Goal: Transaction & Acquisition: Purchase product/service

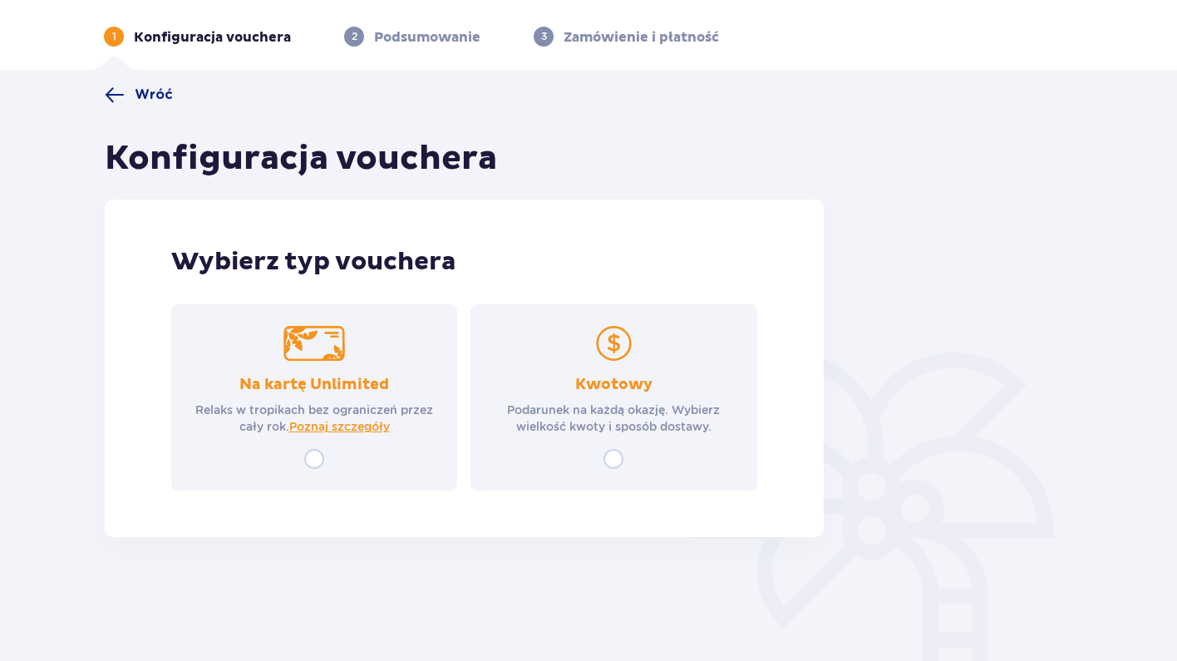
click at [313, 460] on input "radio" at bounding box center [314, 459] width 20 height 20
radio input "true"
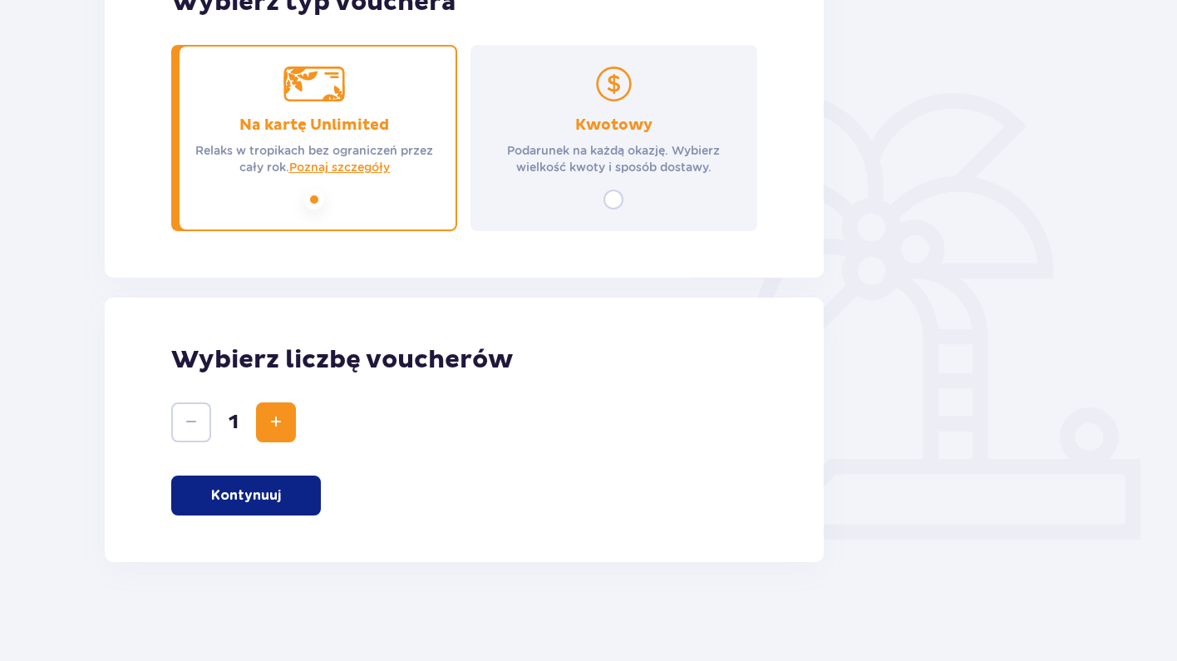
scroll to position [320, 0]
click at [271, 494] on p "Kontynuuj" at bounding box center [246, 494] width 70 height 18
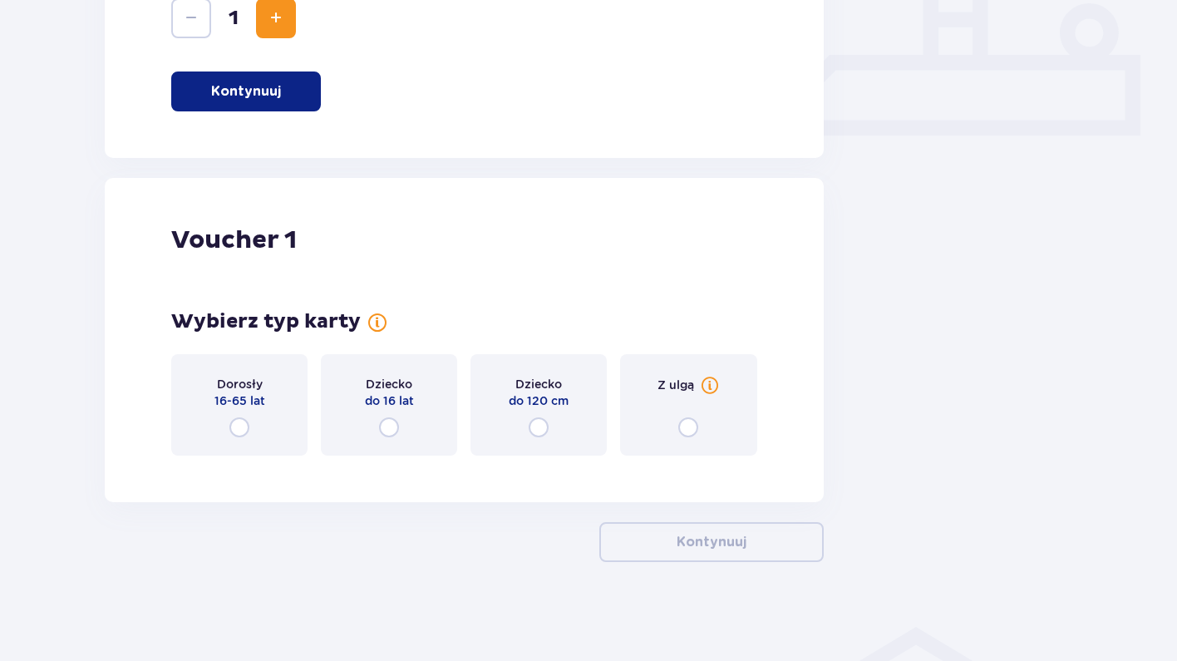
scroll to position [724, 0]
click at [385, 426] on input "radio" at bounding box center [389, 426] width 20 height 20
radio input "true"
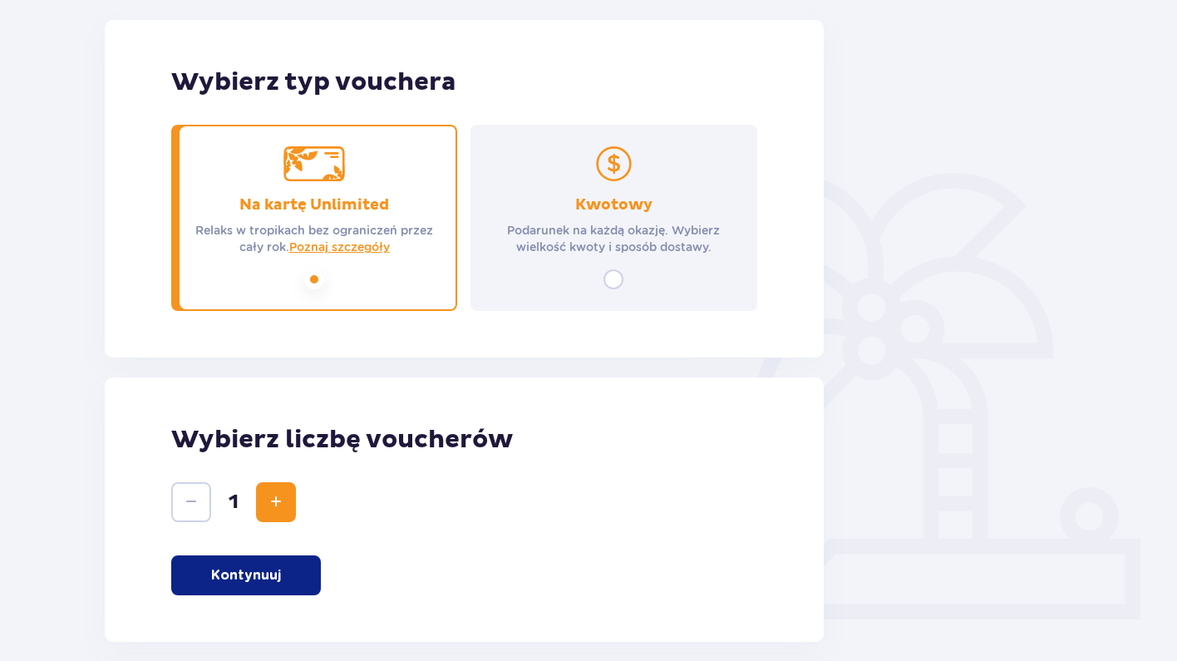
scroll to position [170, 0]
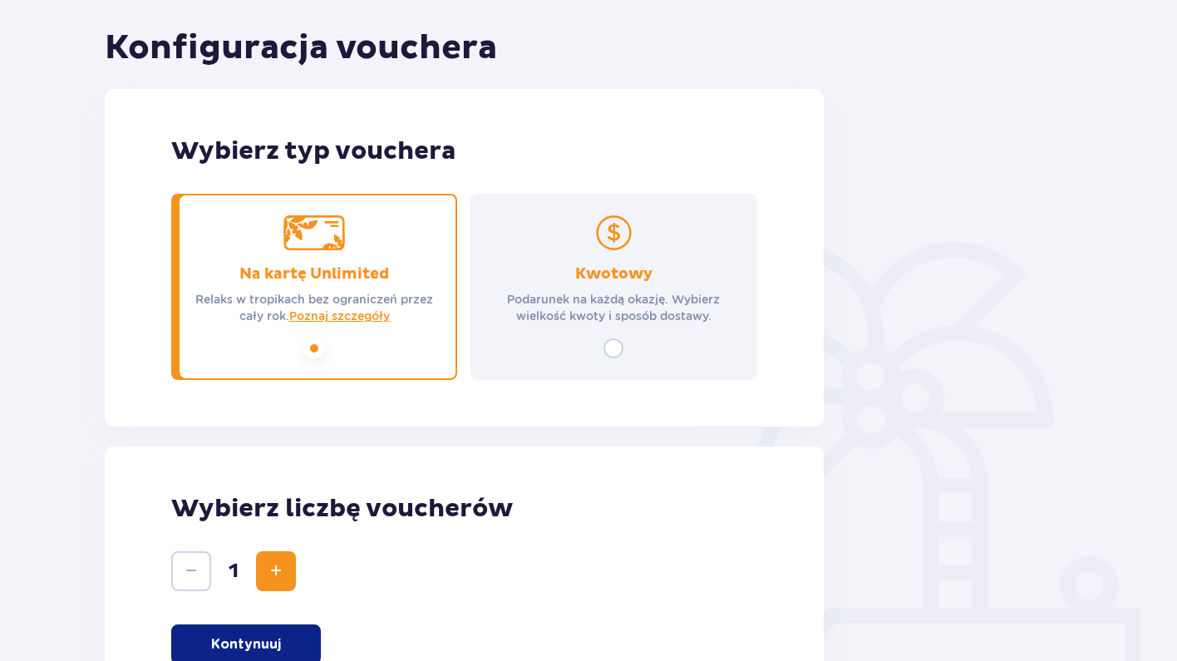
click at [627, 343] on div "Kwotowy Podarunek na każdą okazję. Wybierz wielkość kwoty i sposób dostawy." at bounding box center [613, 287] width 286 height 186
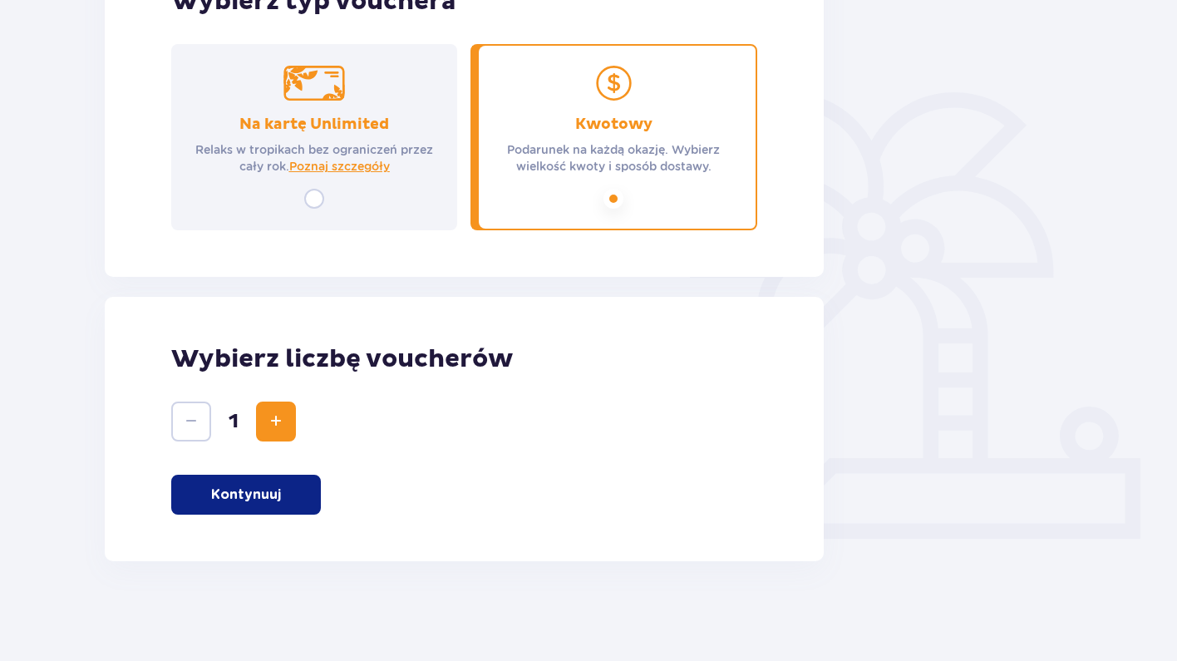
click at [260, 495] on p "Kontynuuj" at bounding box center [246, 494] width 70 height 18
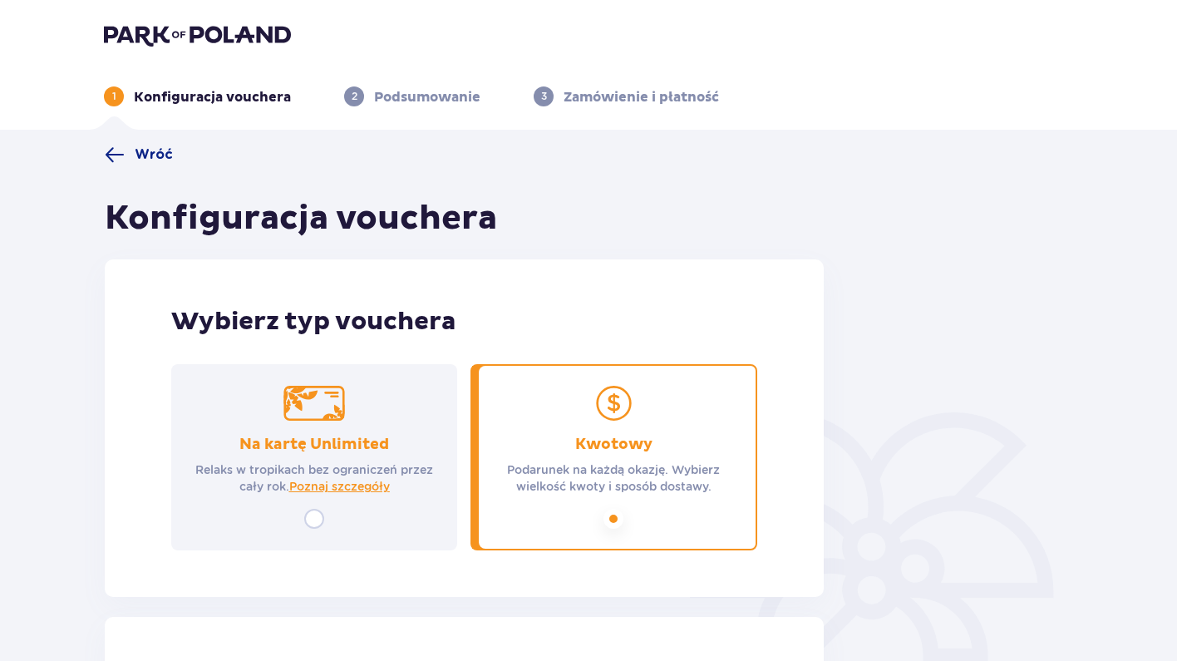
scroll to position [0, 0]
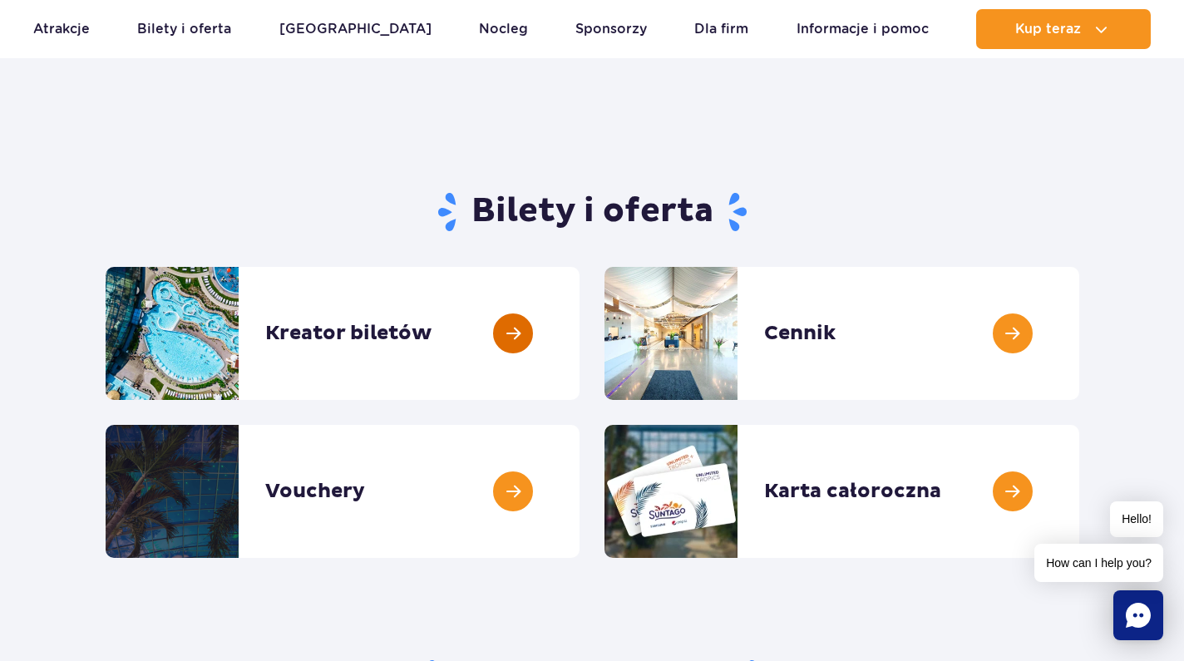
scroll to position [59, 0]
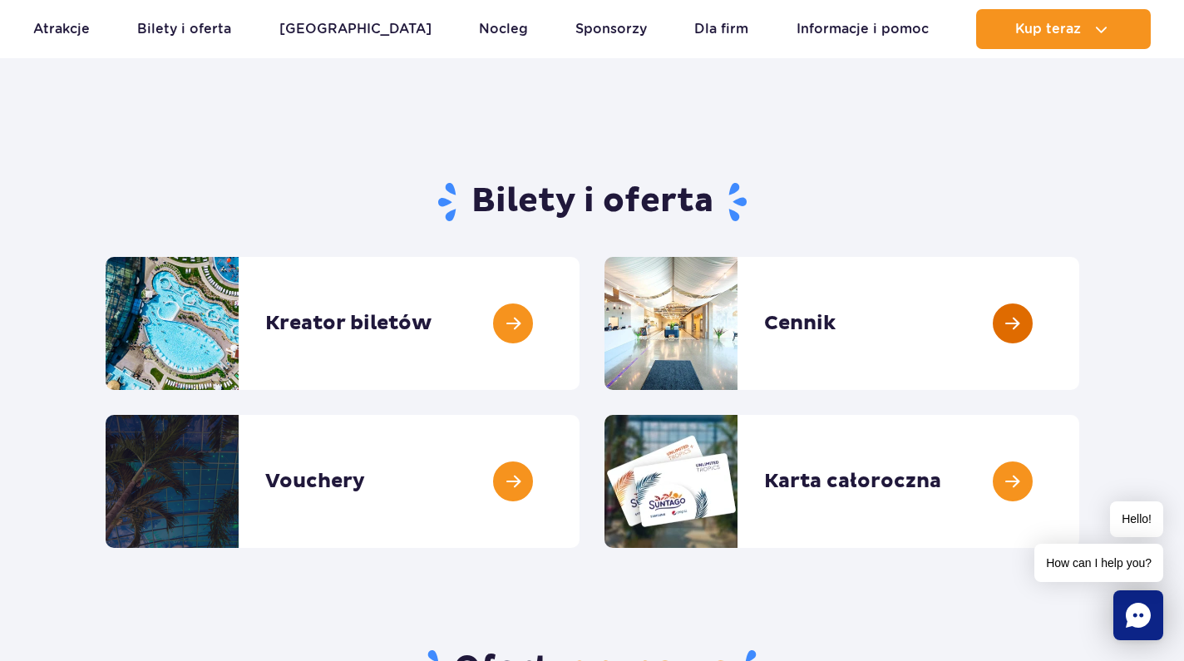
click at [1079, 265] on link at bounding box center [1079, 323] width 0 height 133
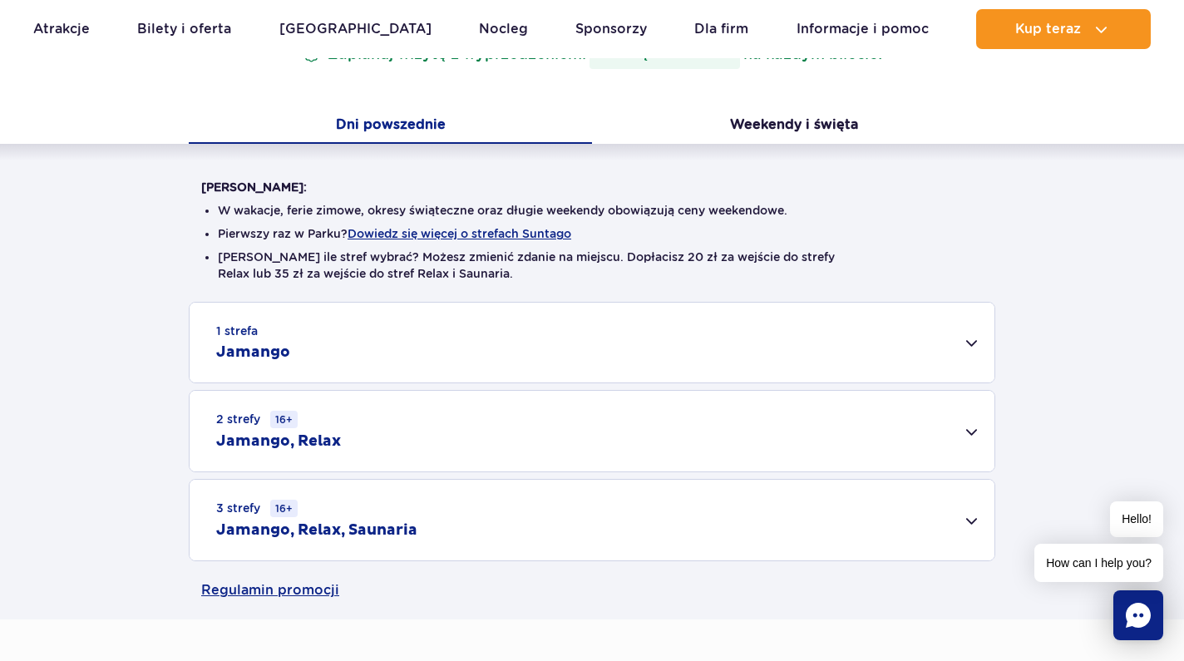
scroll to position [321, 0]
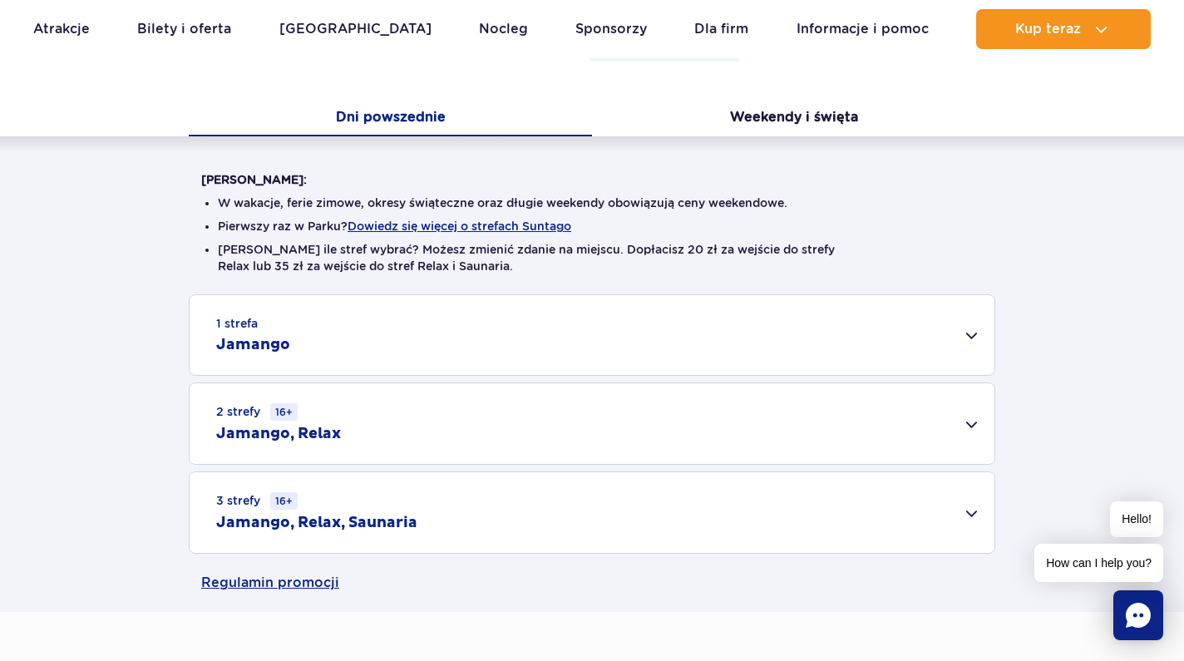
click at [462, 510] on div "3 strefy 16+ Jamango, Relax, Saunaria" at bounding box center [592, 512] width 805 height 81
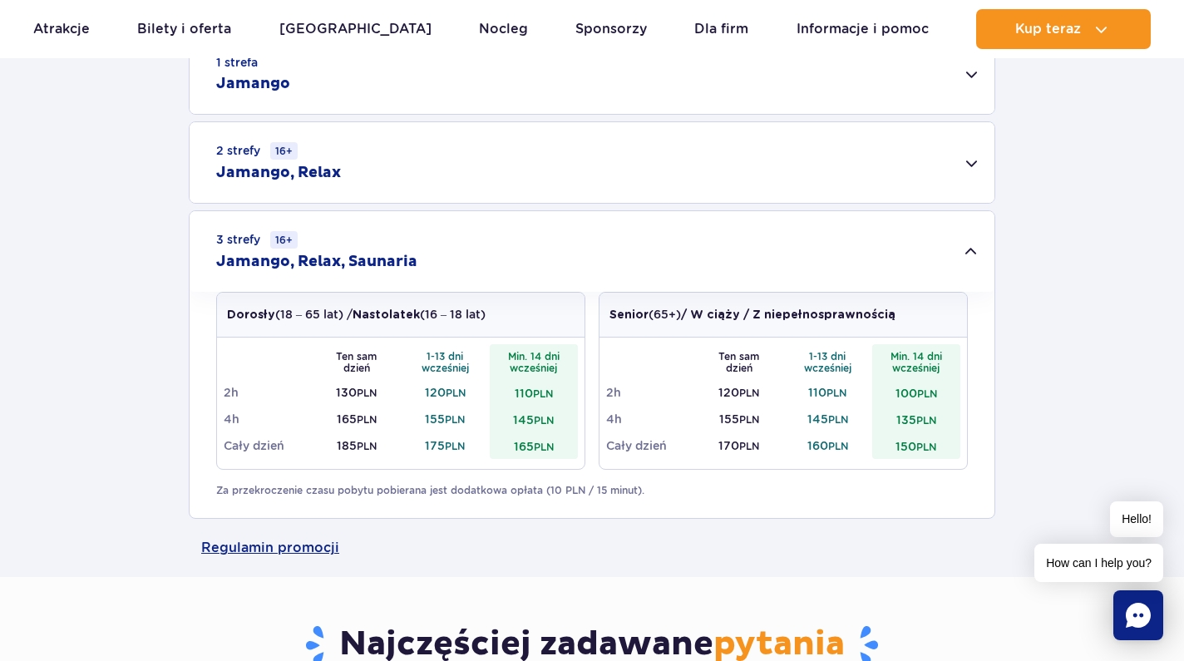
scroll to position [535, 0]
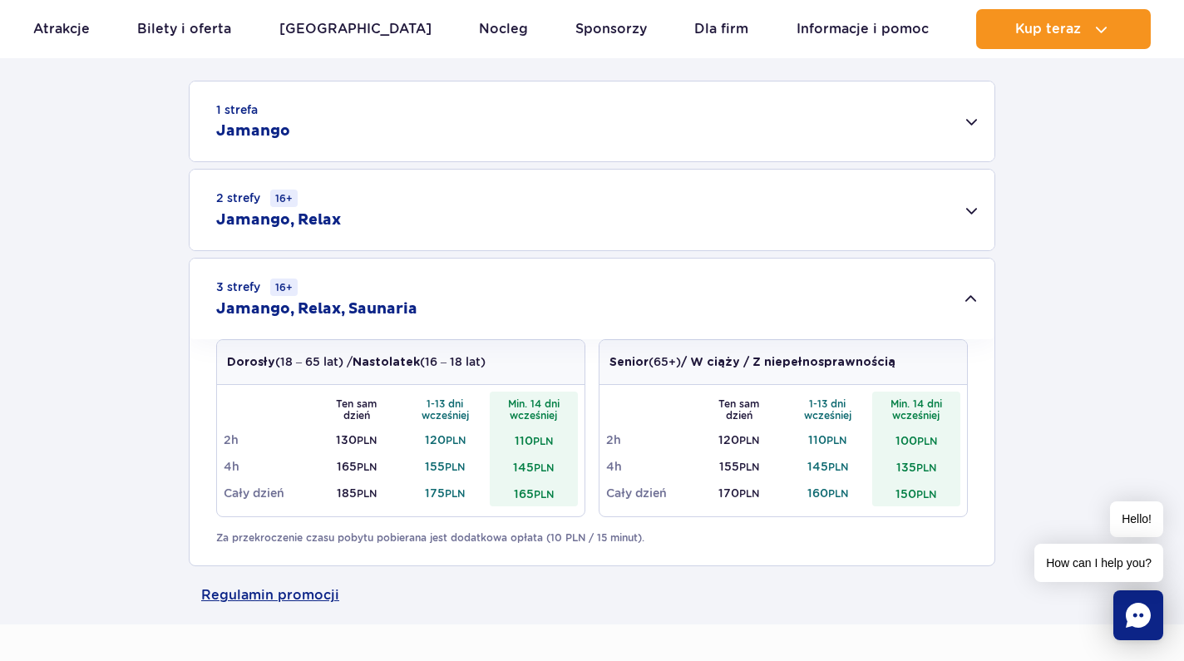
click at [449, 304] on div "3 strefy 16+ Jamango, Relax, Saunaria" at bounding box center [592, 299] width 805 height 81
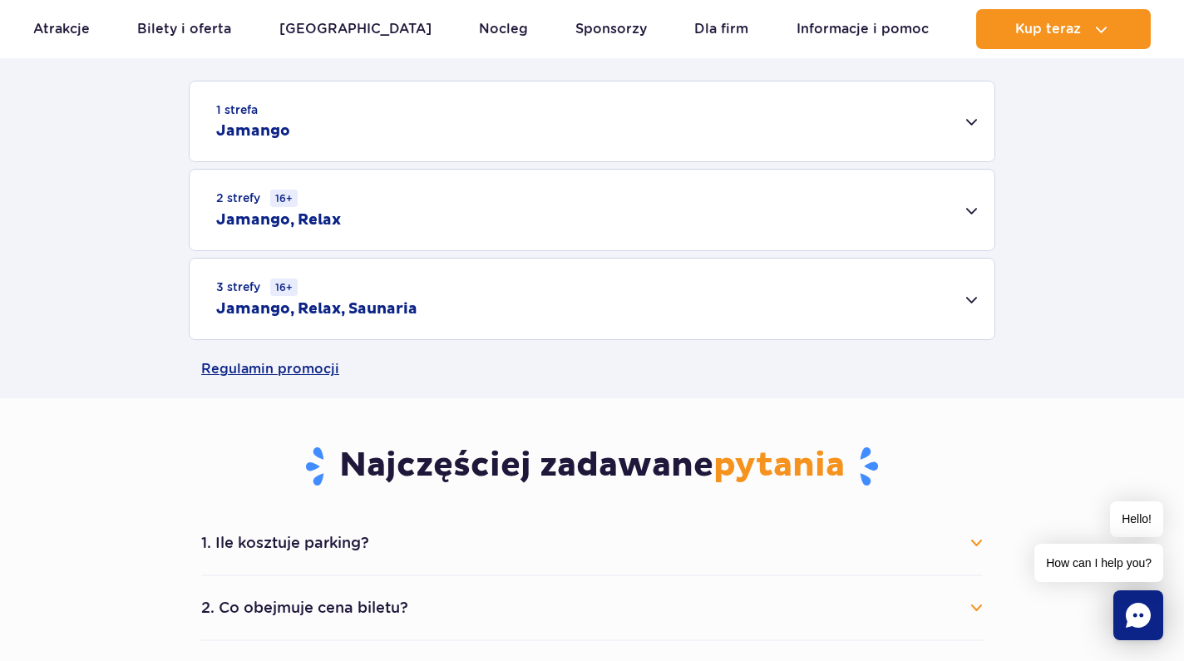
click at [433, 126] on div "1 strefa Jamango" at bounding box center [592, 121] width 805 height 80
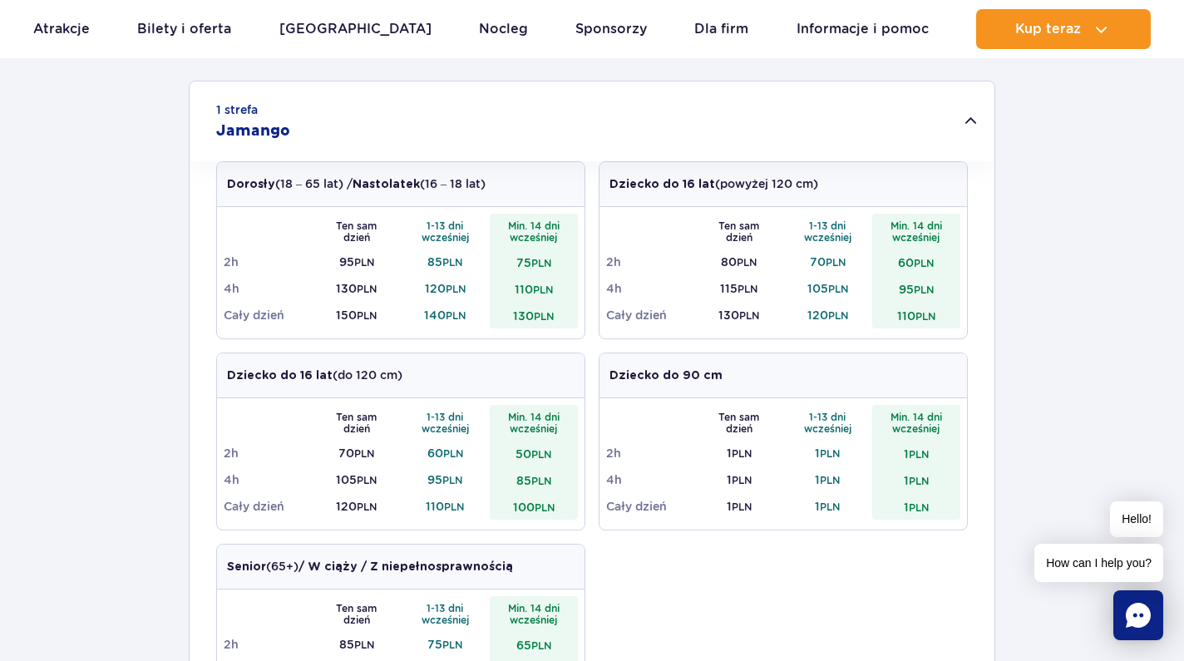
click at [354, 102] on div "1 strefa Jamango" at bounding box center [592, 121] width 805 height 80
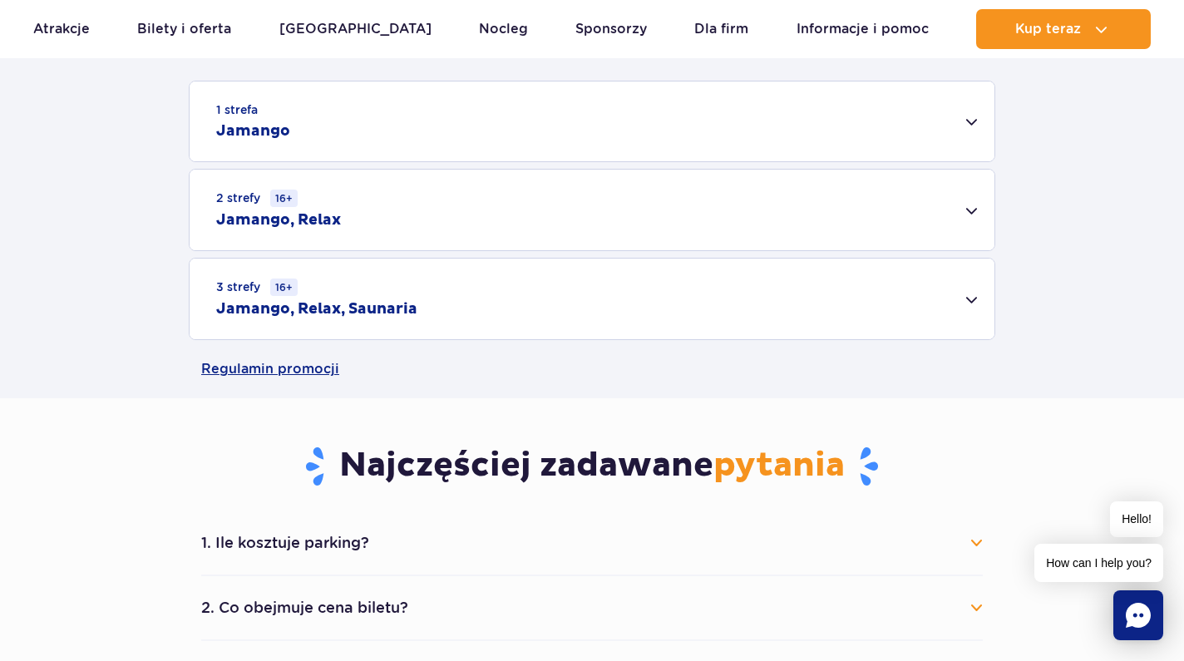
click at [357, 216] on div "2 strefy 16+ Jamango, Relax" at bounding box center [592, 210] width 805 height 81
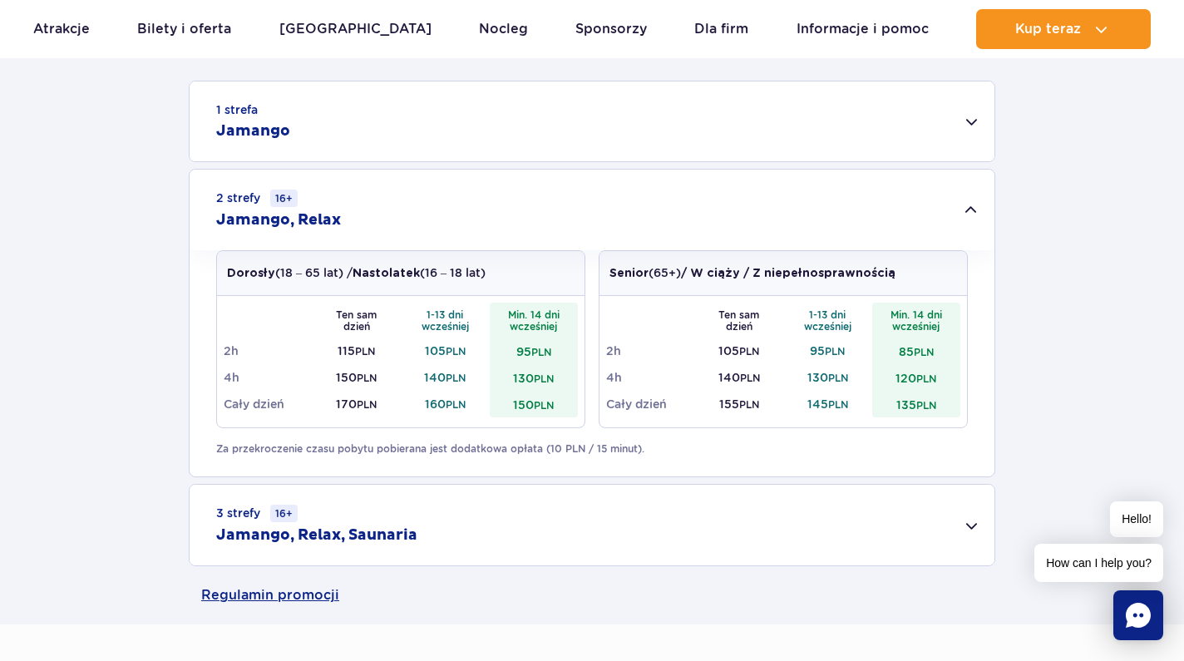
click at [357, 216] on div "2 strefy 16+ Jamango, Relax" at bounding box center [592, 210] width 805 height 81
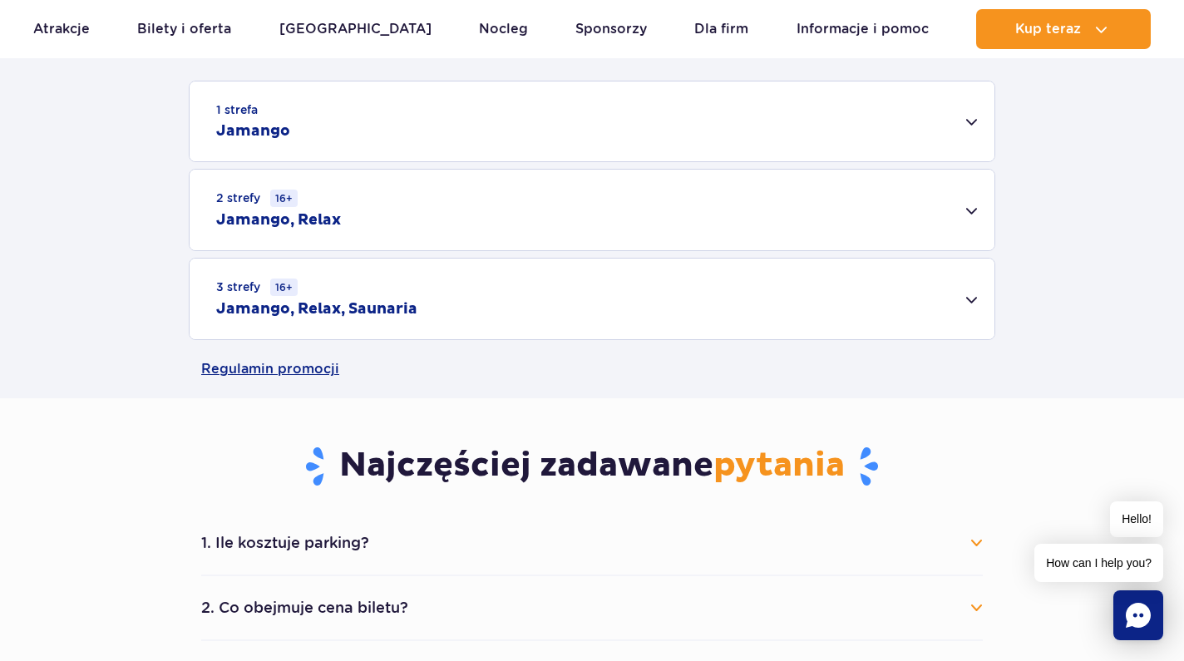
click at [360, 103] on div "1 strefa Jamango" at bounding box center [592, 121] width 805 height 80
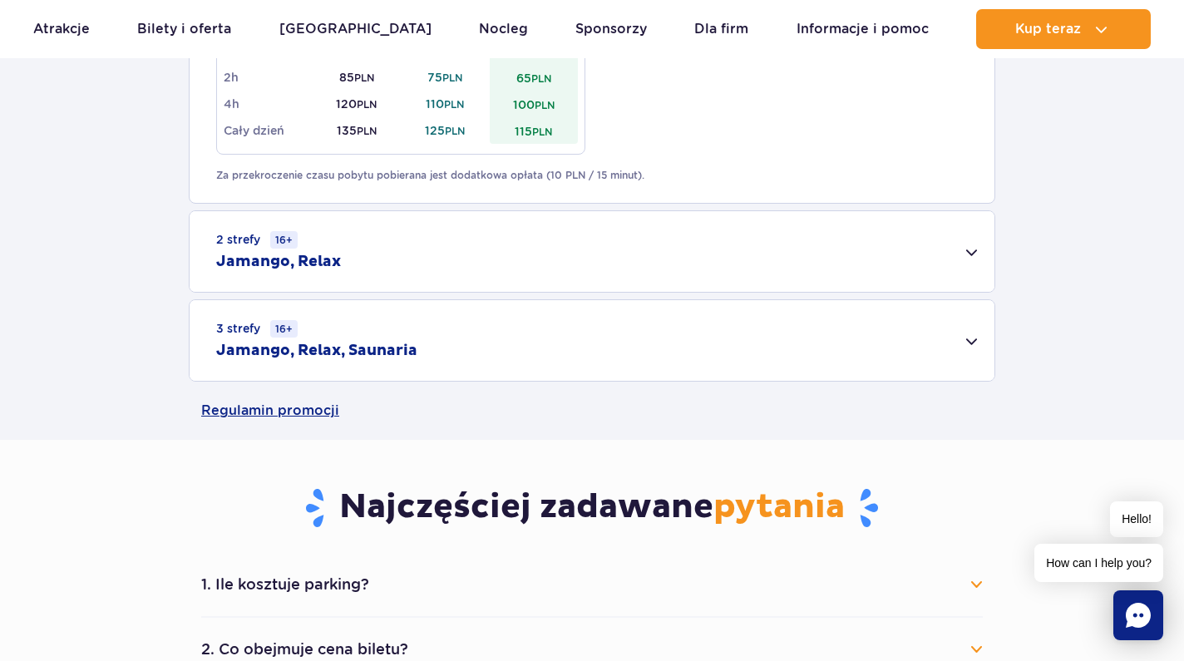
scroll to position [1108, 0]
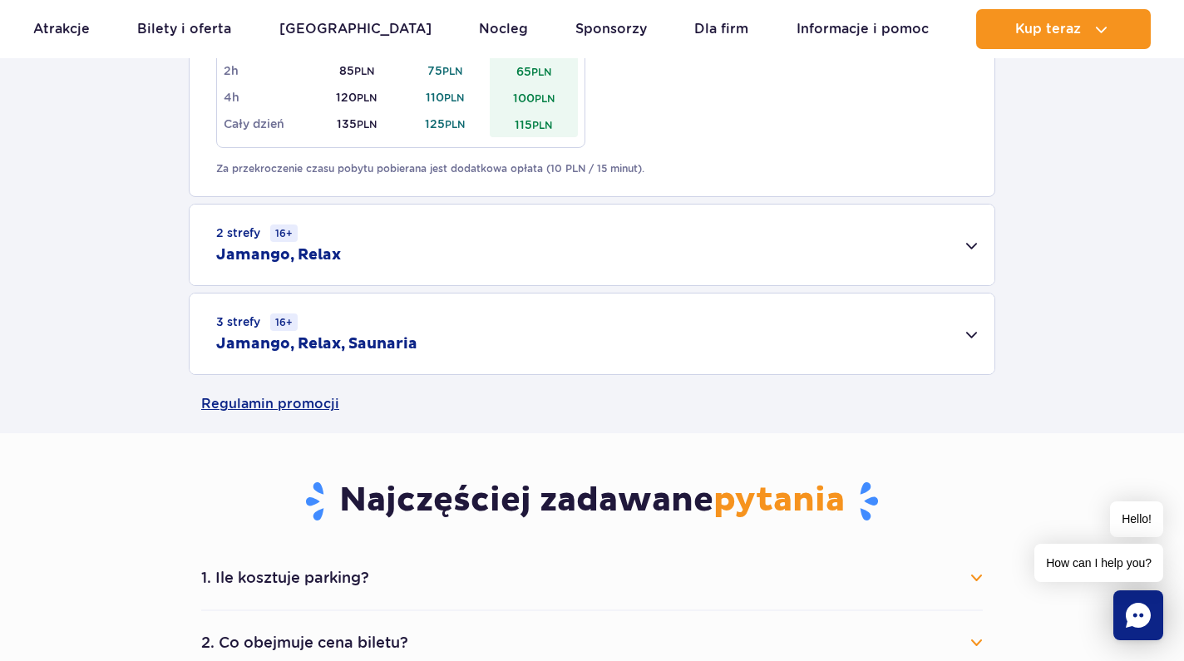
click at [697, 230] on div "2 strefy 16+ Jamango, Relax" at bounding box center [592, 244] width 805 height 81
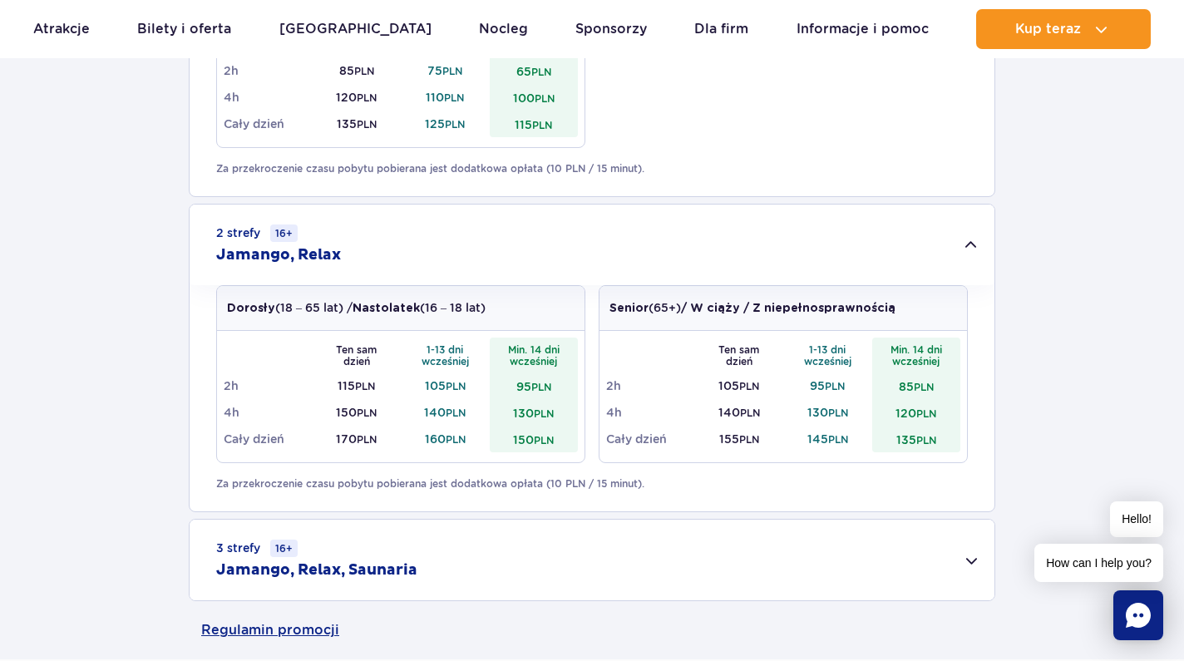
click at [685, 224] on div "2 strefy 16+ Jamango, Relax" at bounding box center [592, 244] width 805 height 81
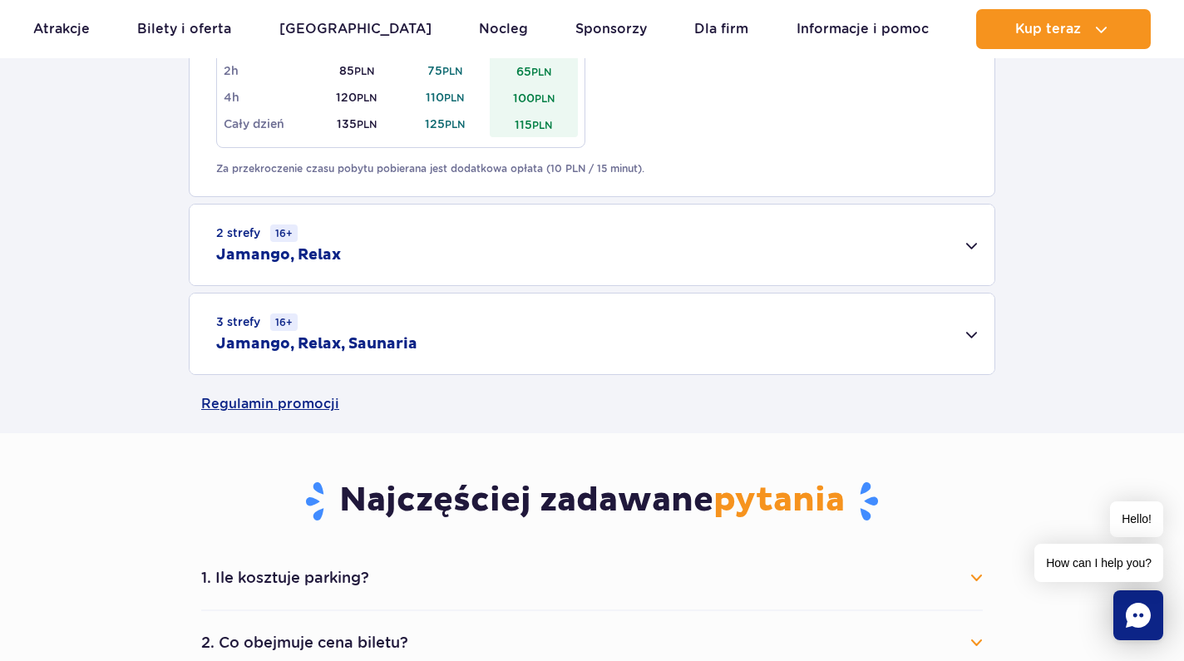
click at [576, 344] on div "3 strefy 16+ Jamango, Relax, Saunaria" at bounding box center [592, 333] width 805 height 81
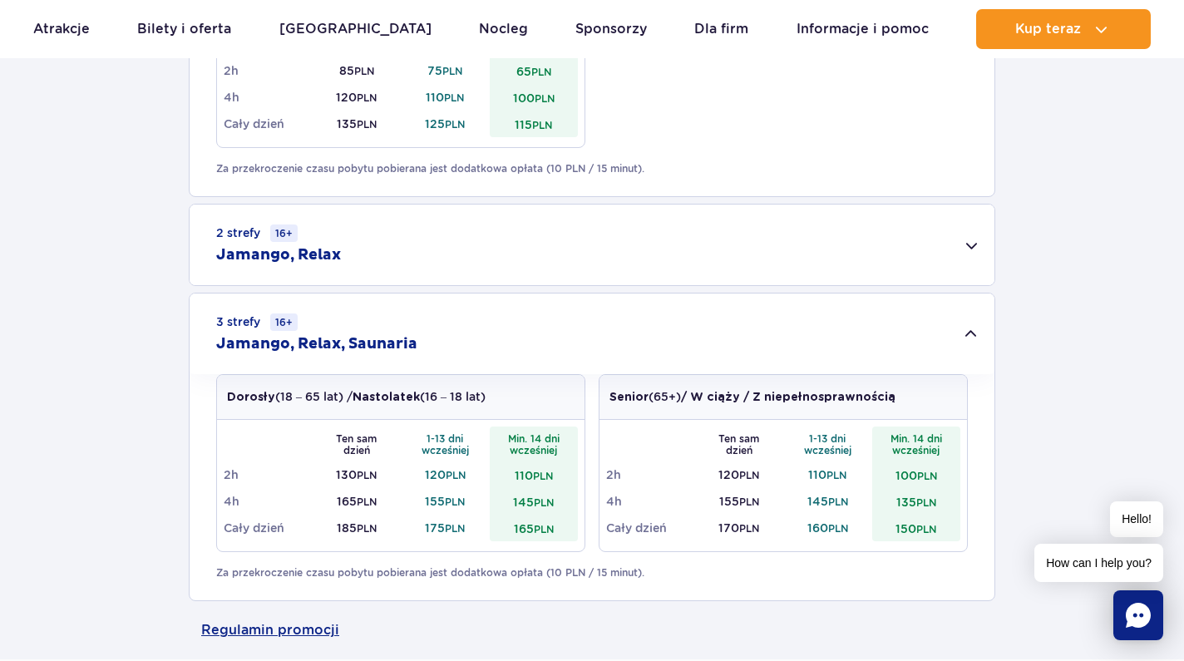
click at [576, 344] on div "3 strefy 16+ Jamango, Relax, Saunaria" at bounding box center [592, 333] width 805 height 81
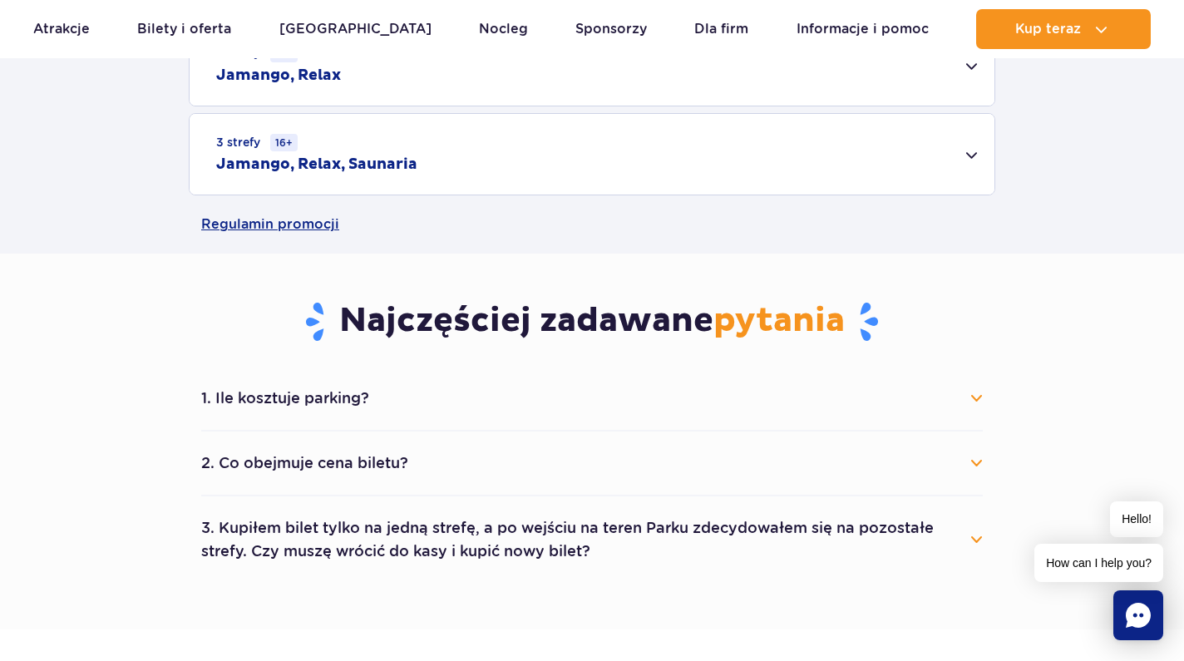
scroll to position [1383, 0]
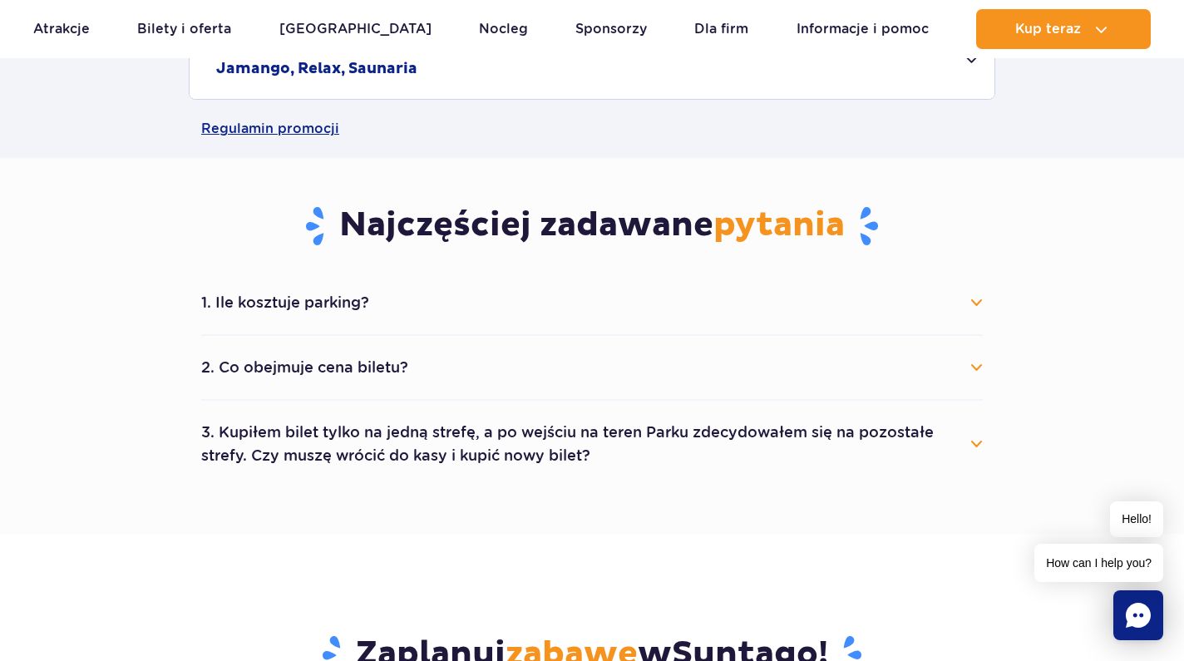
click at [560, 379] on button "2. Co obejmuje cena biletu?" at bounding box center [591, 367] width 781 height 37
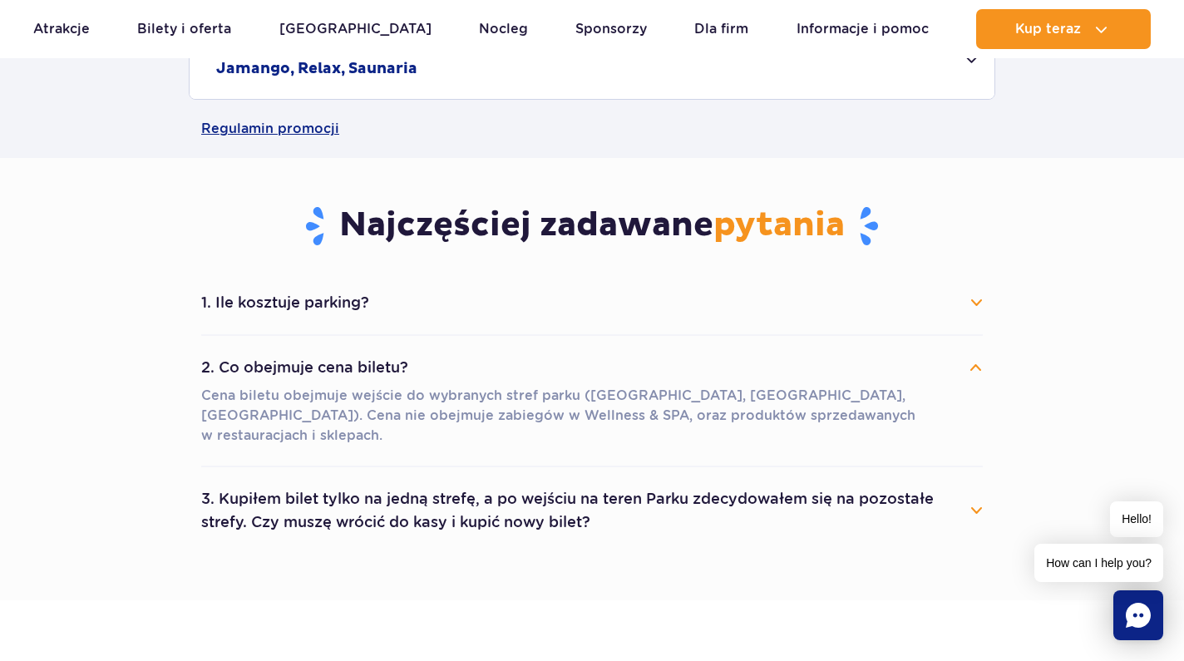
click at [562, 352] on button "2. Co obejmuje cena biletu?" at bounding box center [591, 367] width 781 height 37
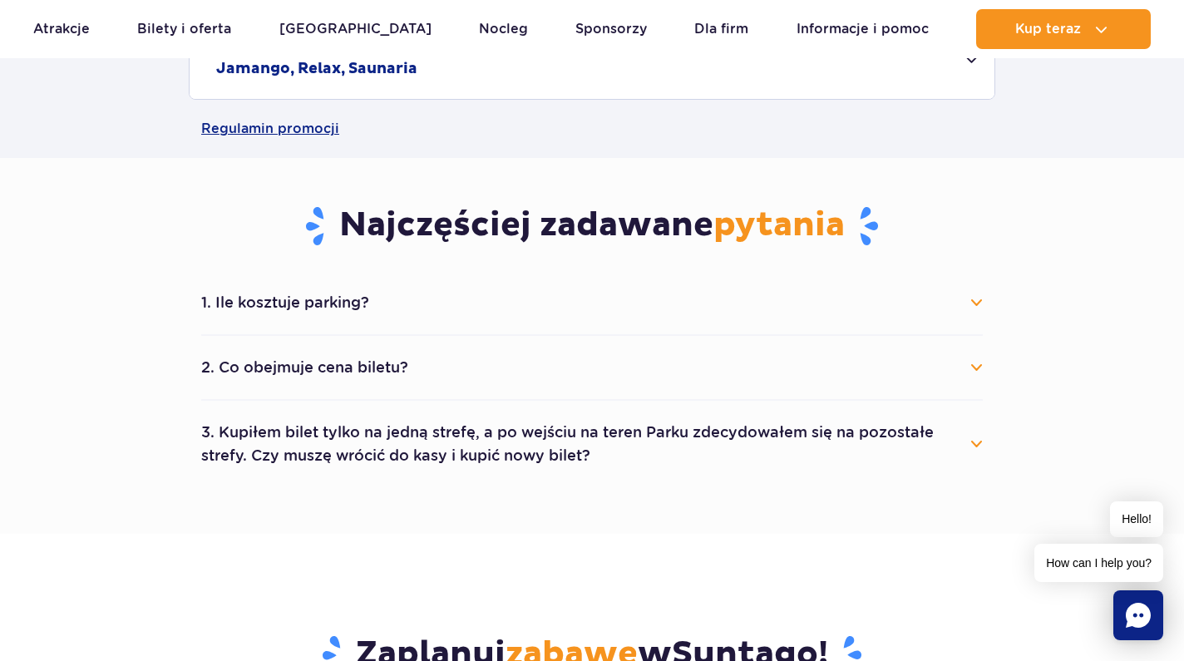
click at [551, 445] on button "3. Kupiłem bilet tylko na jedną strefę, a po wejściu na teren Parku zdecydowałe…" at bounding box center [591, 444] width 781 height 60
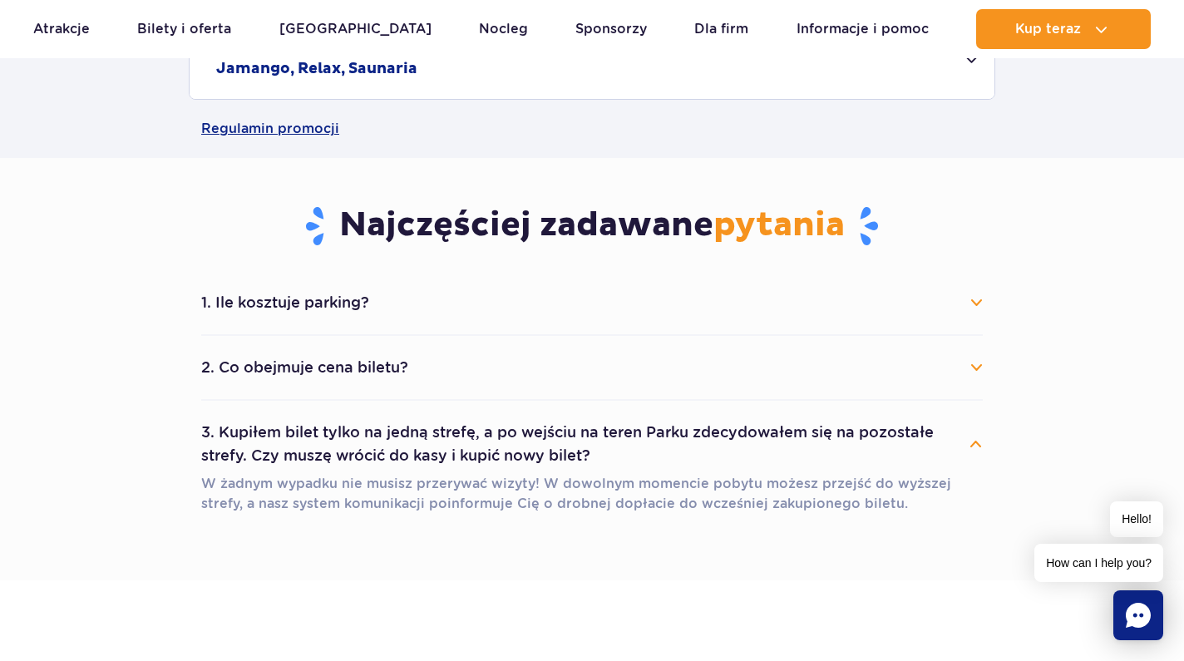
click at [546, 441] on button "3. Kupiłem bilet tylko na jedną strefę, a po wejściu na teren Parku zdecydowałe…" at bounding box center [591, 444] width 781 height 60
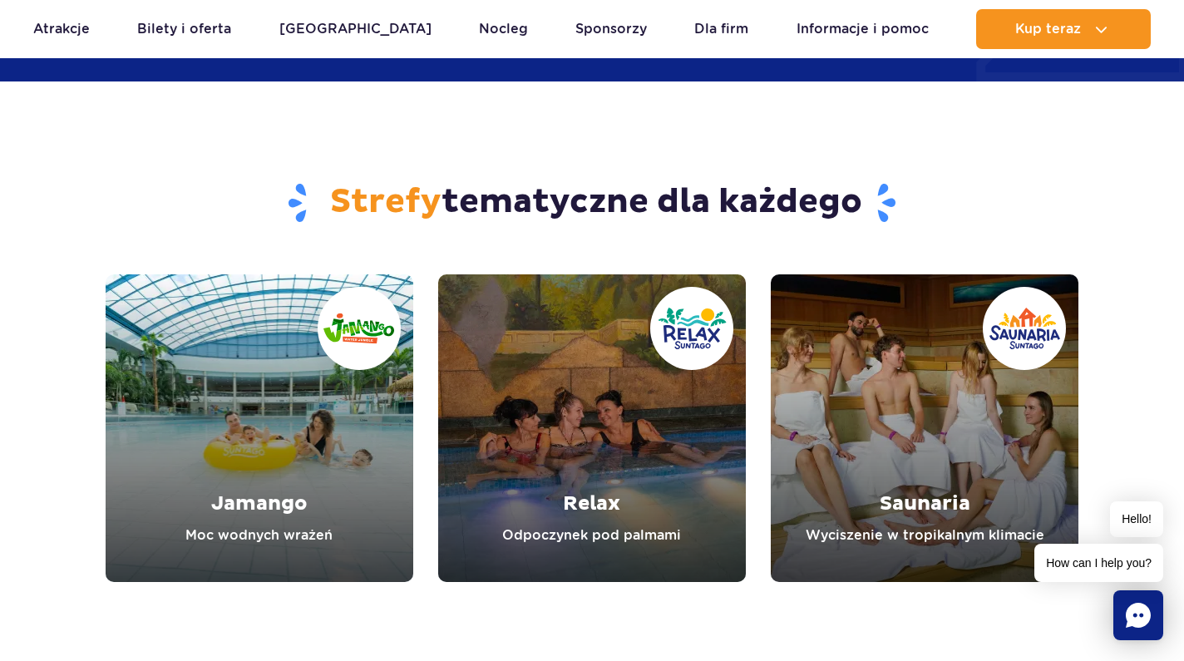
scroll to position [2347, 0]
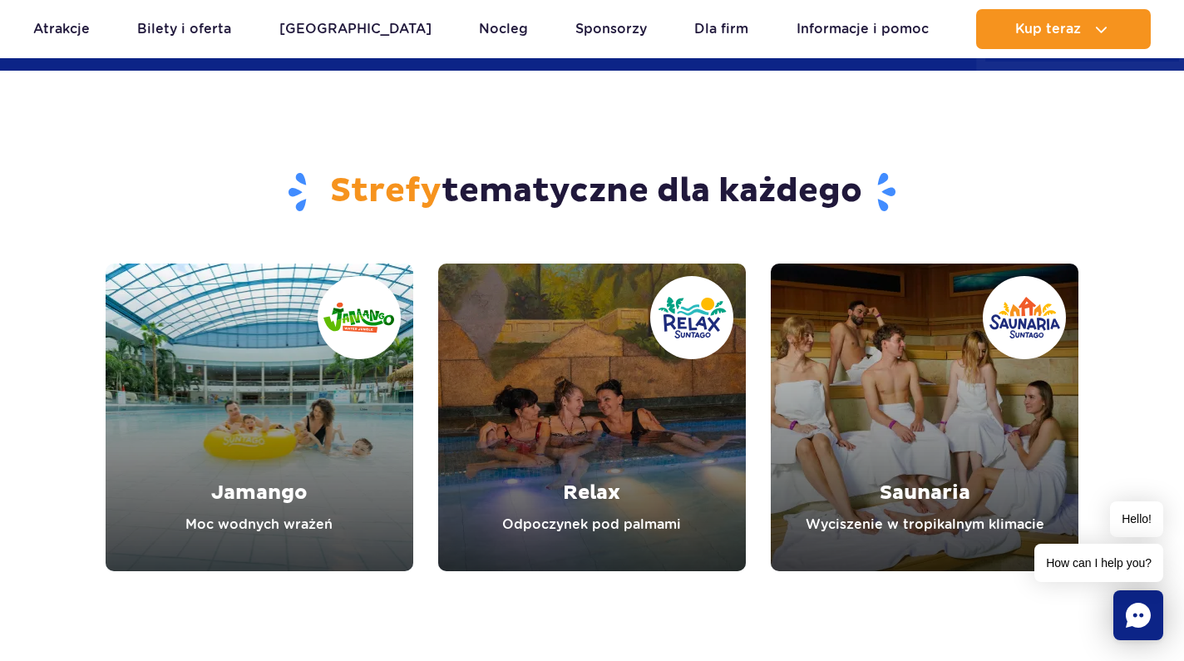
click at [231, 457] on link "Jamango" at bounding box center [260, 418] width 308 height 308
click at [600, 466] on link "Relax" at bounding box center [592, 418] width 308 height 308
click at [907, 325] on link "Saunaria" at bounding box center [925, 418] width 308 height 308
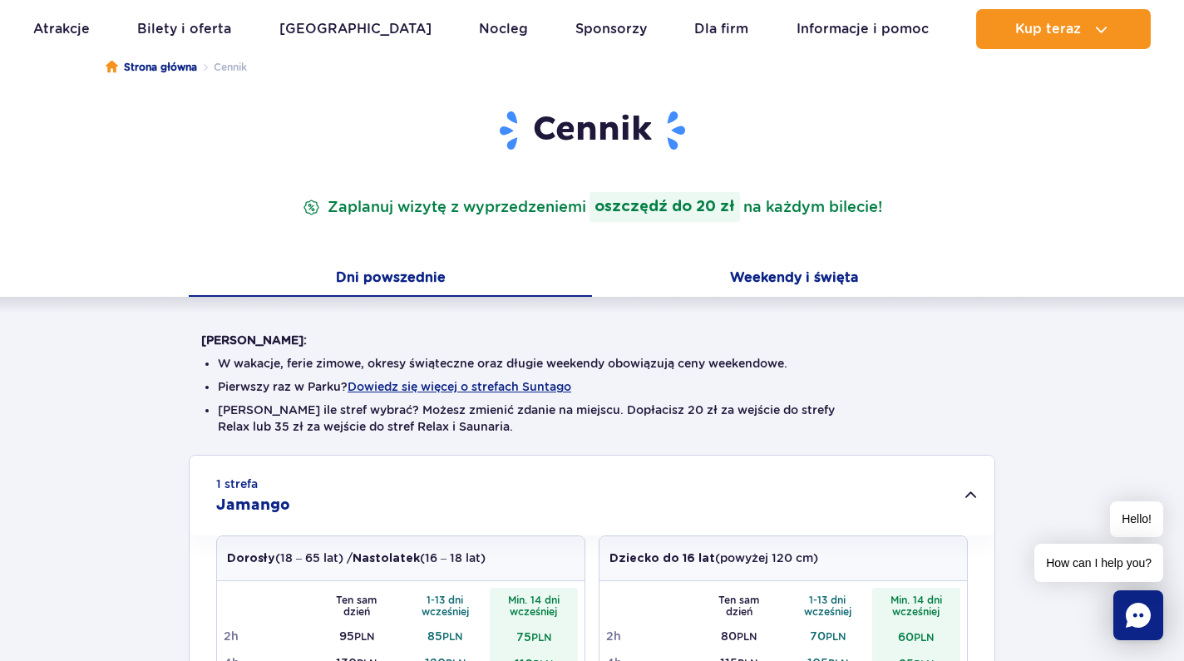
scroll to position [170, 0]
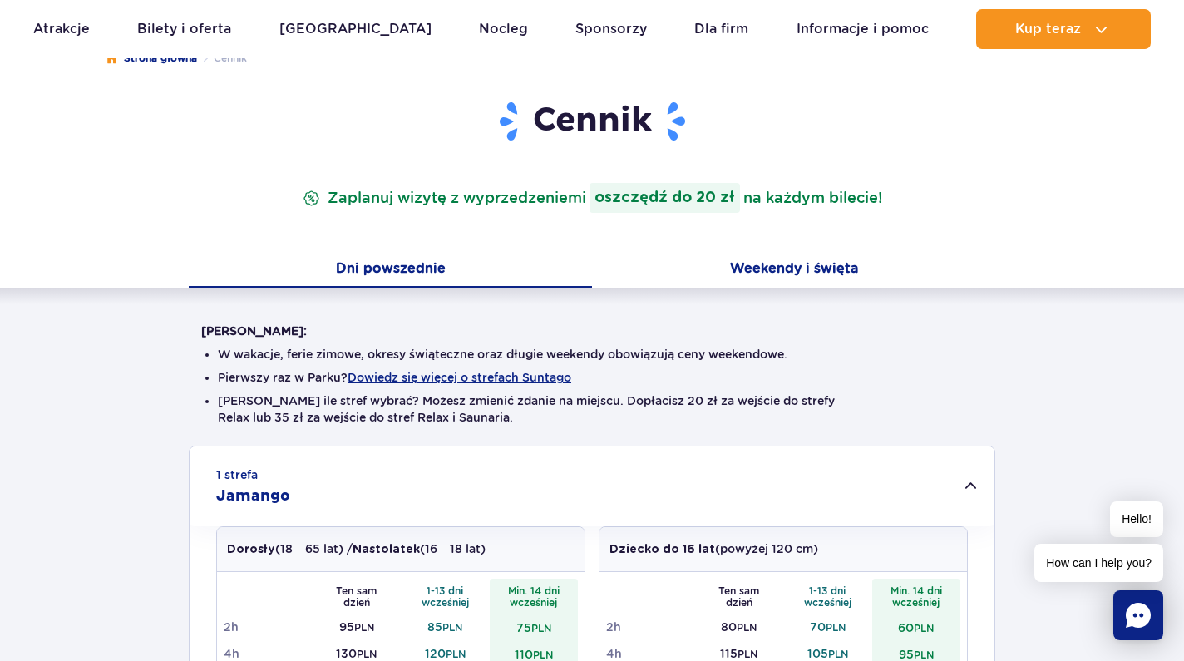
click at [640, 261] on button "Weekendy i święta" at bounding box center [793, 270] width 403 height 35
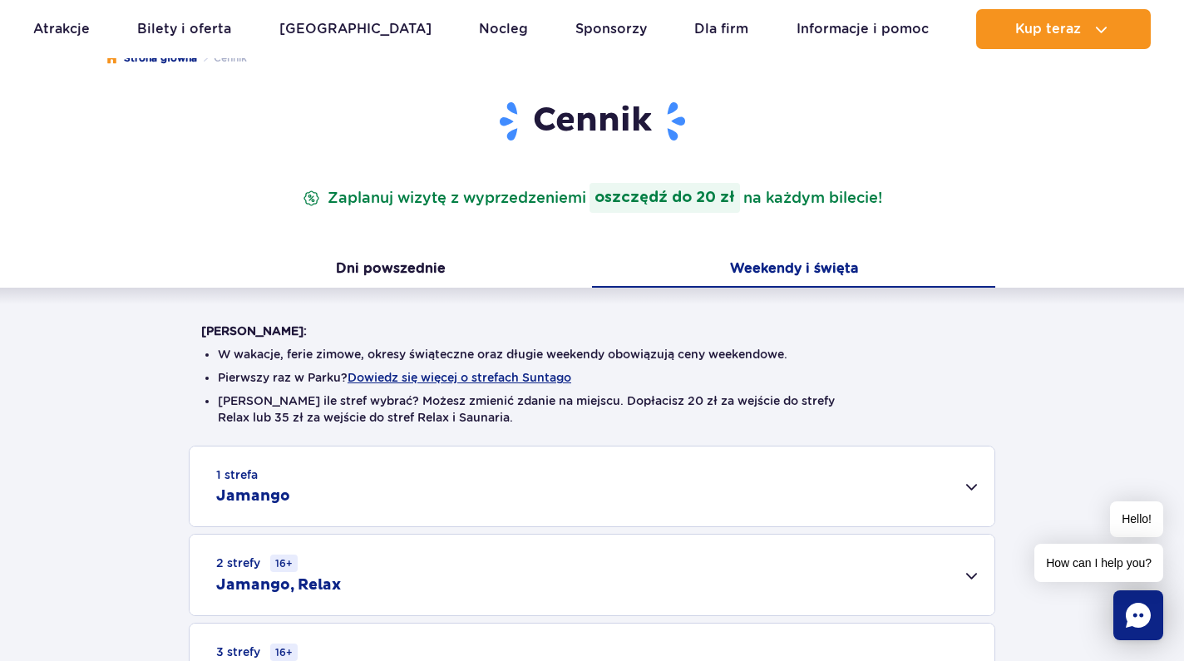
click at [530, 490] on div "1 strefa Jamango" at bounding box center [592, 486] width 805 height 80
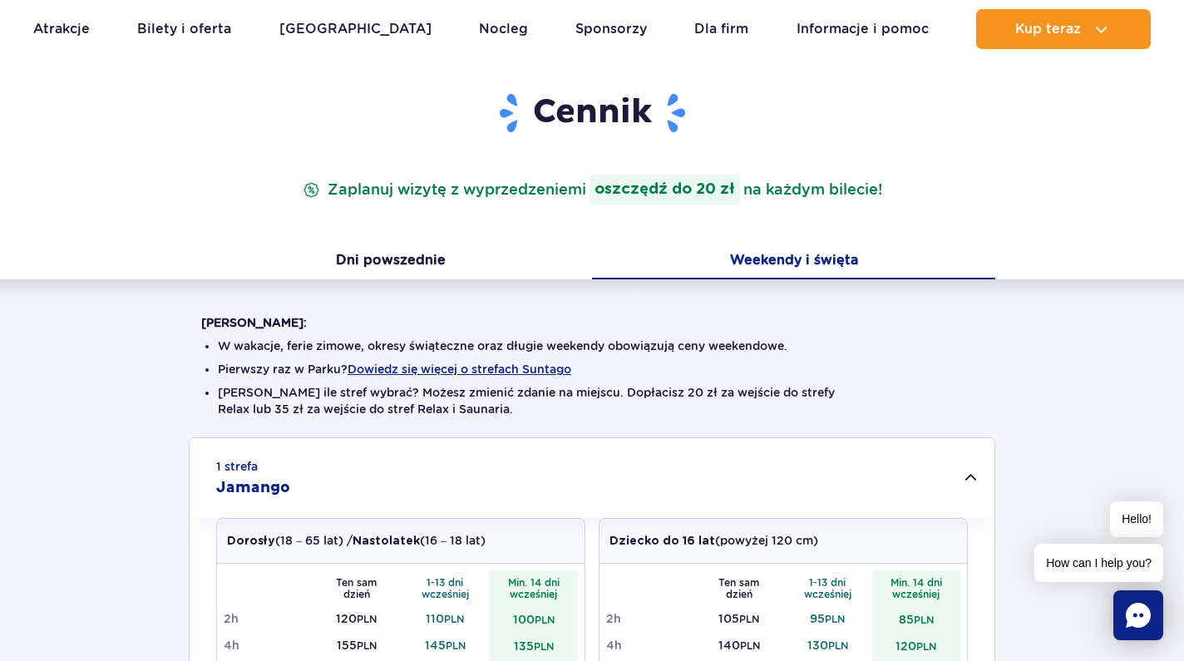
scroll to position [164, 0]
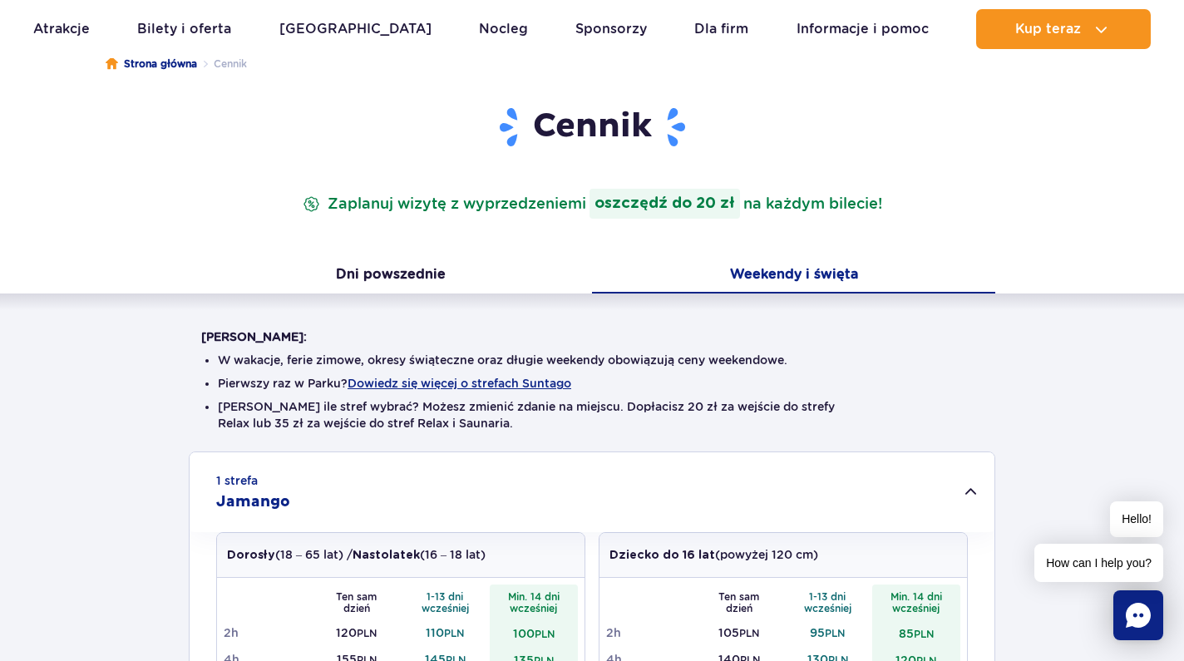
click at [671, 270] on button "Weekendy i święta" at bounding box center [793, 276] width 403 height 35
click at [525, 230] on div "Cennik Zaplanuj wizytę z wyprzedzeniem i oszczędź do 20 zł na każdym bilecie!" at bounding box center [592, 182] width 806 height 153
click at [487, 268] on button "Dni powszednie" at bounding box center [390, 276] width 403 height 35
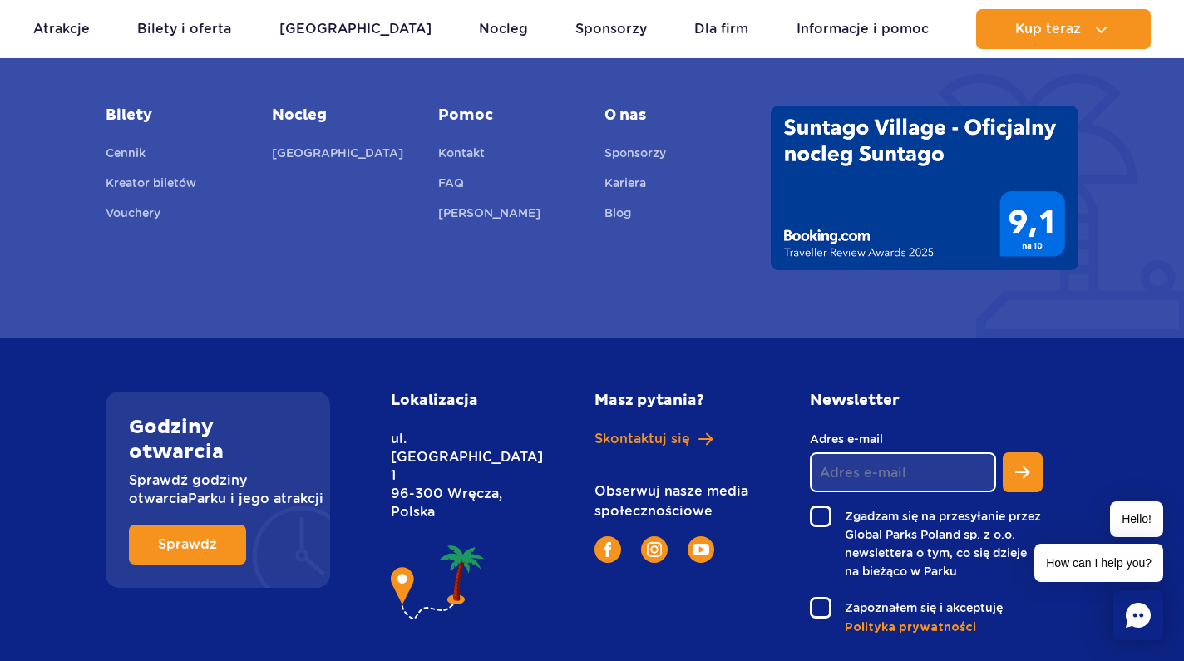
scroll to position [3267, 0]
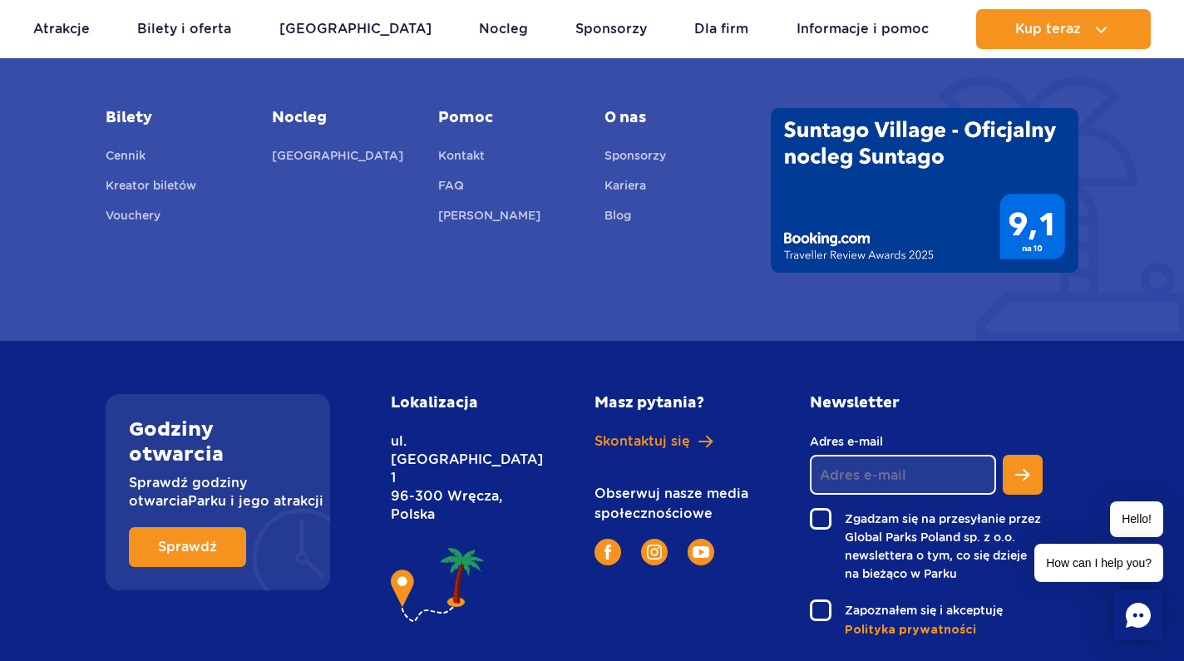
click at [822, 242] on img at bounding box center [925, 190] width 308 height 165
click at [830, 141] on img at bounding box center [925, 190] width 308 height 165
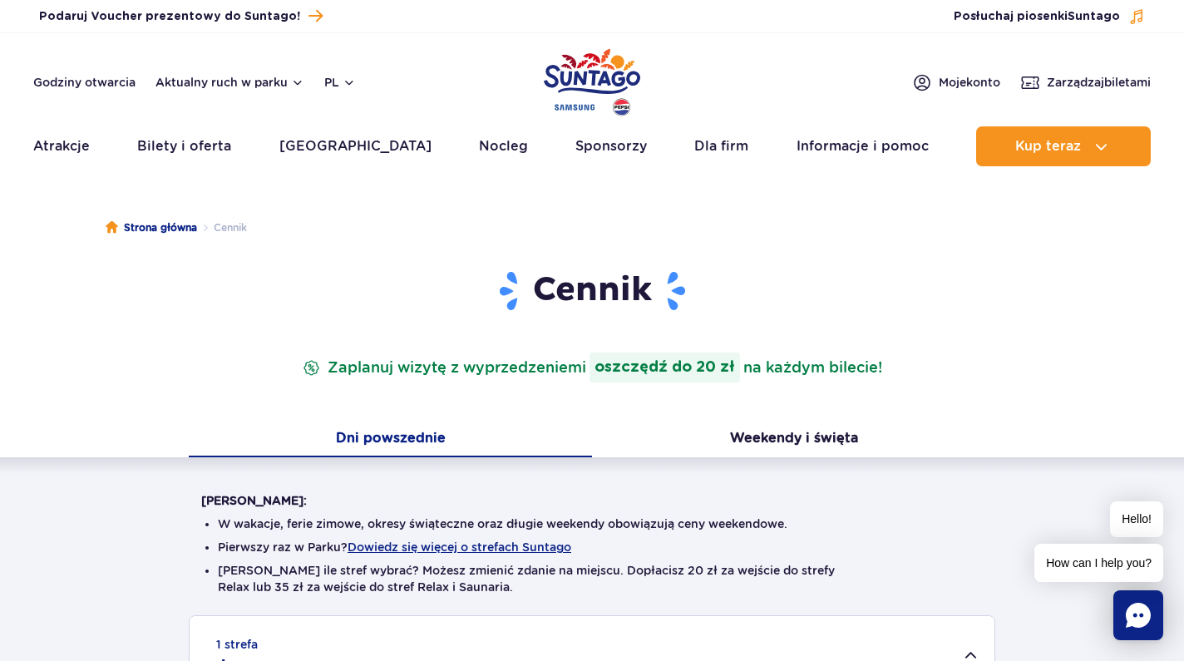
scroll to position [0, 0]
click at [842, 52] on header "Godziny otwarcia Aktualny ruch w parku pl PL EN UA Moje konto Zarządzaj biletam…" at bounding box center [592, 104] width 1184 height 142
click at [875, 536] on ul "W wakacje, ferie zimowe, okresy świąteczne oraz długie weekendy obowiązują ceny…" at bounding box center [591, 562] width 781 height 106
click at [279, 21] on span "Podaruj Voucher prezentowy do Suntago!" at bounding box center [169, 16] width 261 height 17
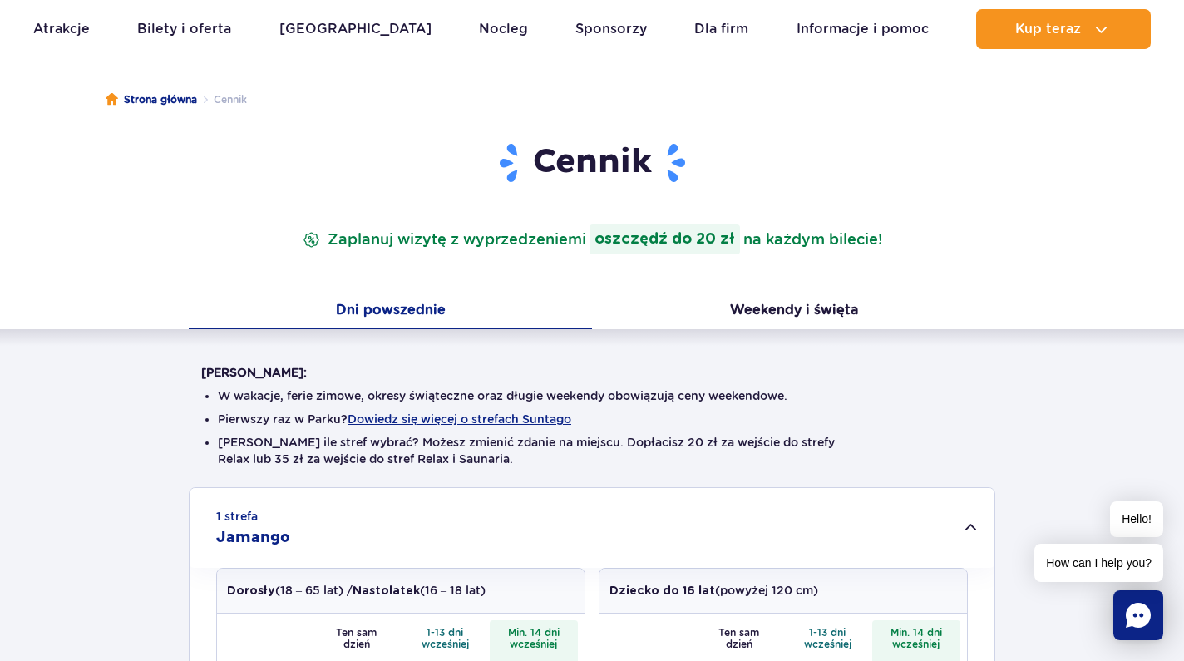
scroll to position [161, 0]
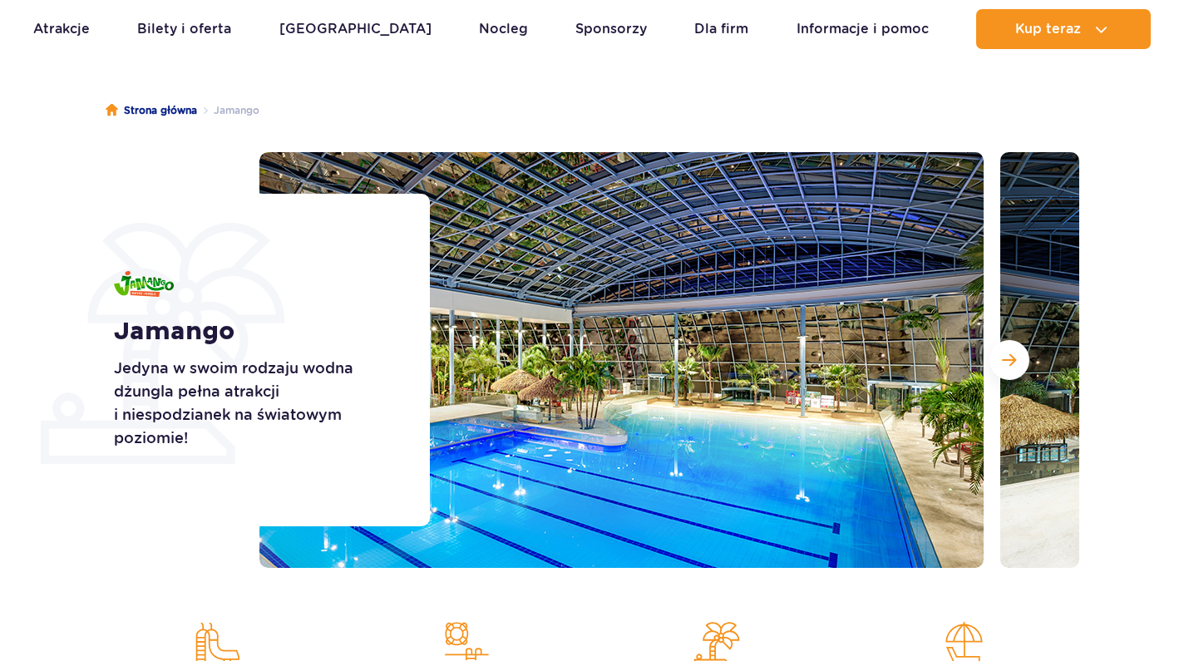
scroll to position [99, 0]
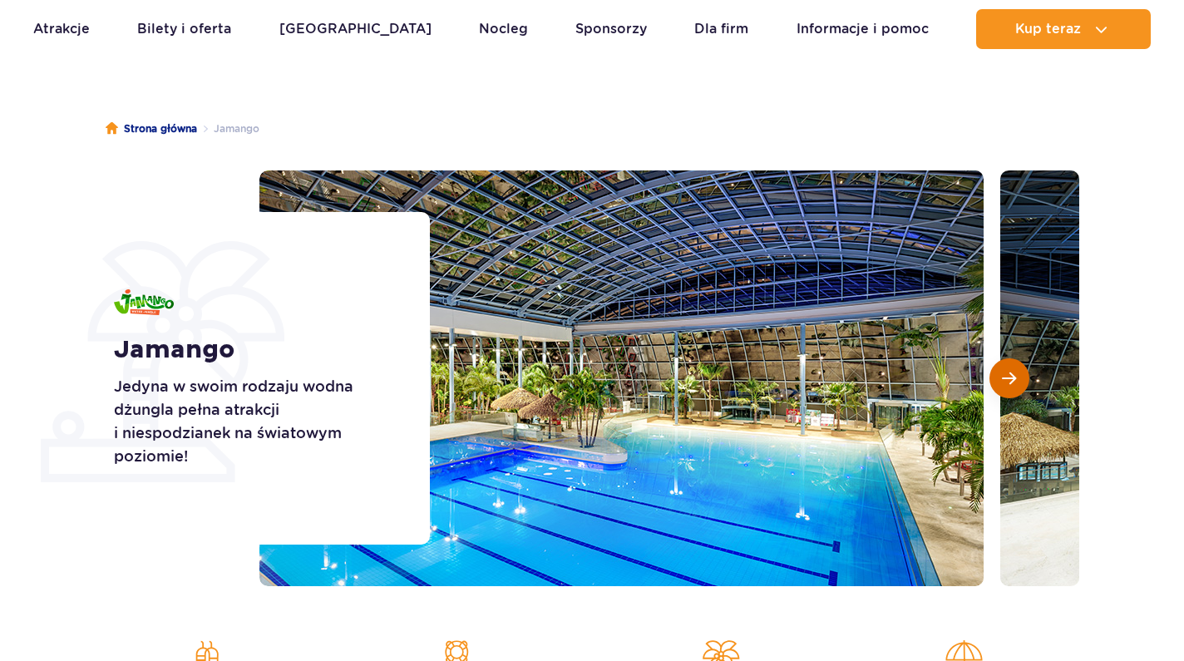
click at [1012, 381] on span "Następny slajd" at bounding box center [1009, 378] width 14 height 15
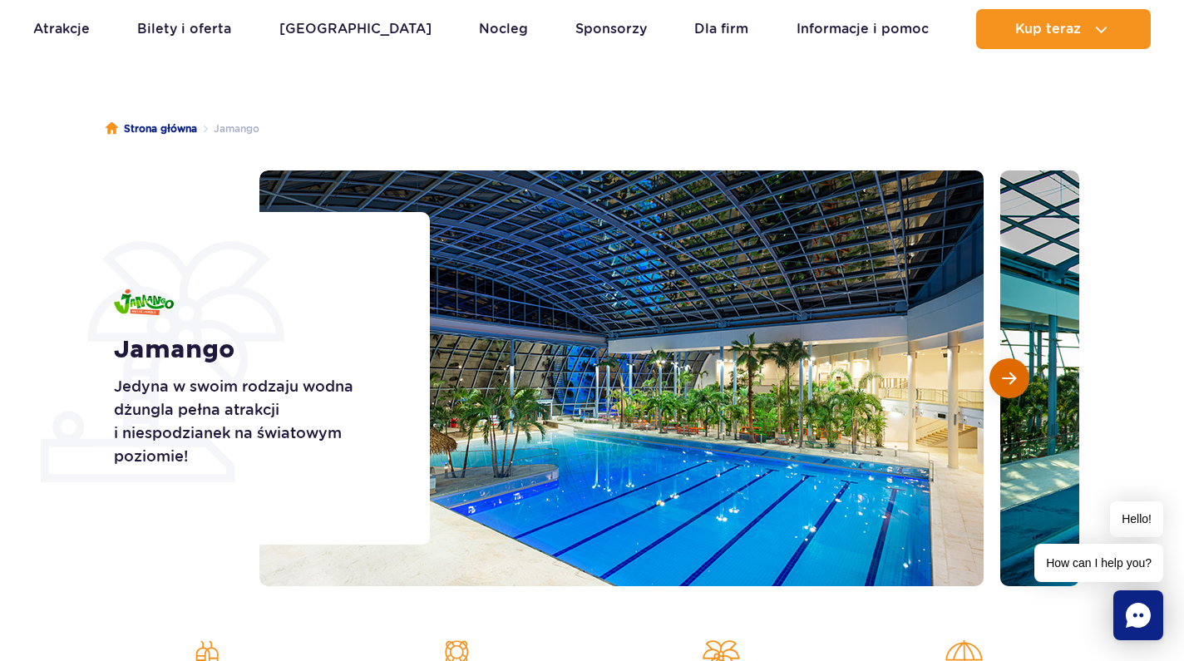
click at [1012, 381] on span "Następny slajd" at bounding box center [1009, 378] width 14 height 15
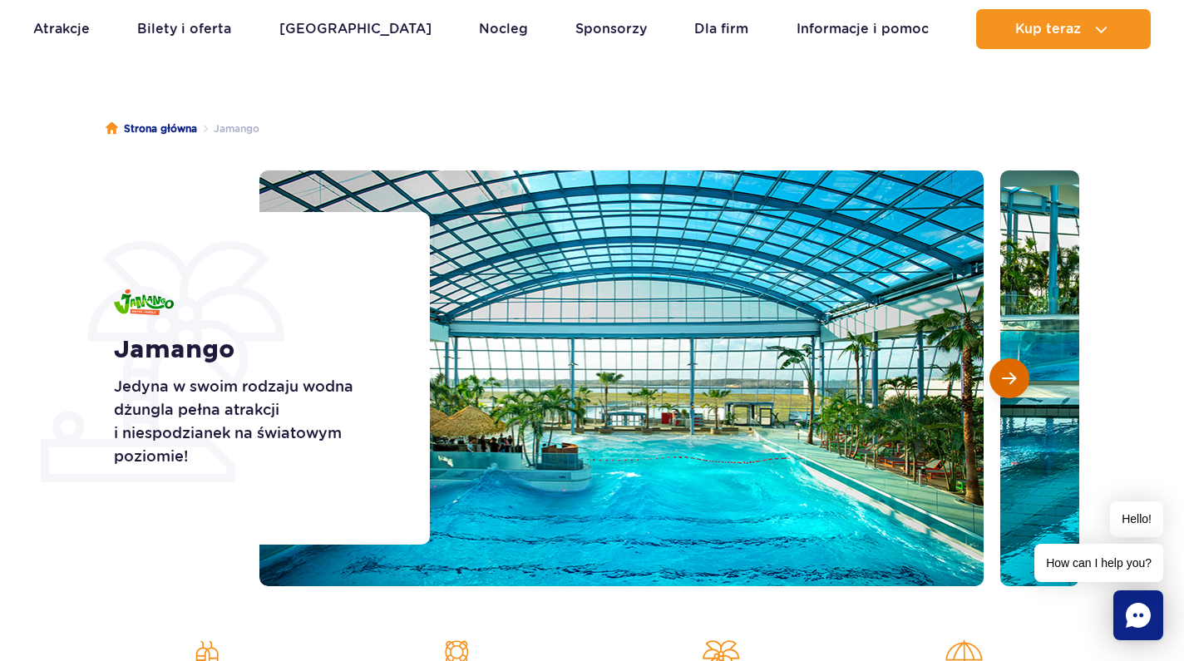
click at [1012, 381] on span "Następny slajd" at bounding box center [1009, 378] width 14 height 15
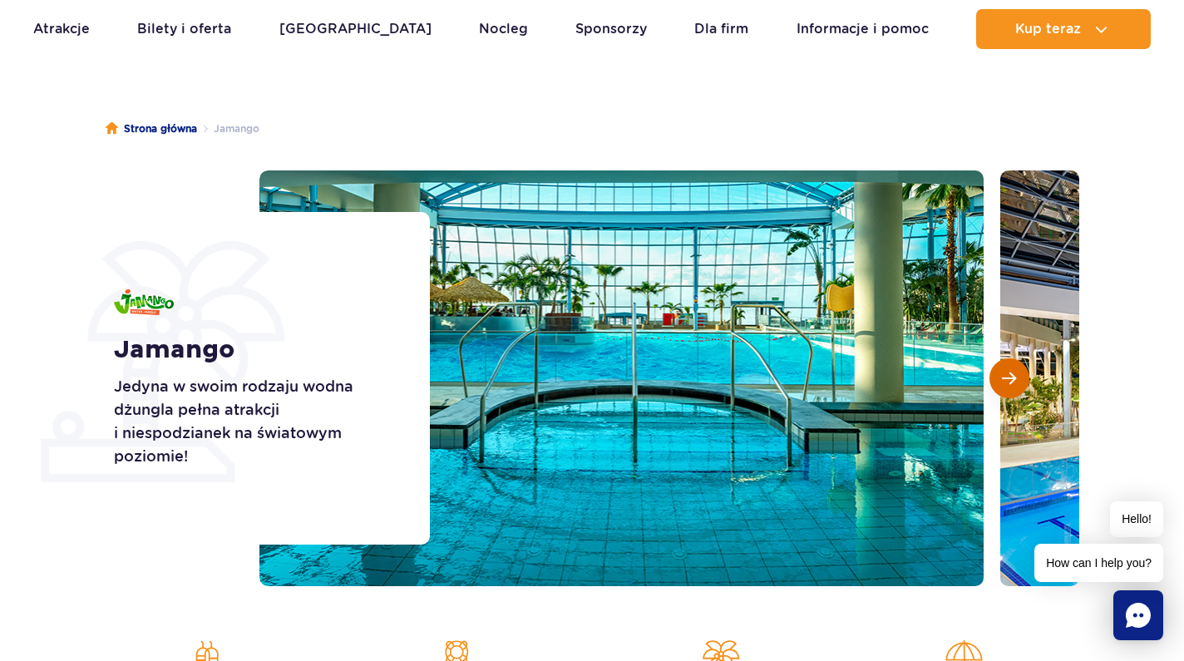
click at [1012, 381] on span "Następny slajd" at bounding box center [1009, 378] width 14 height 15
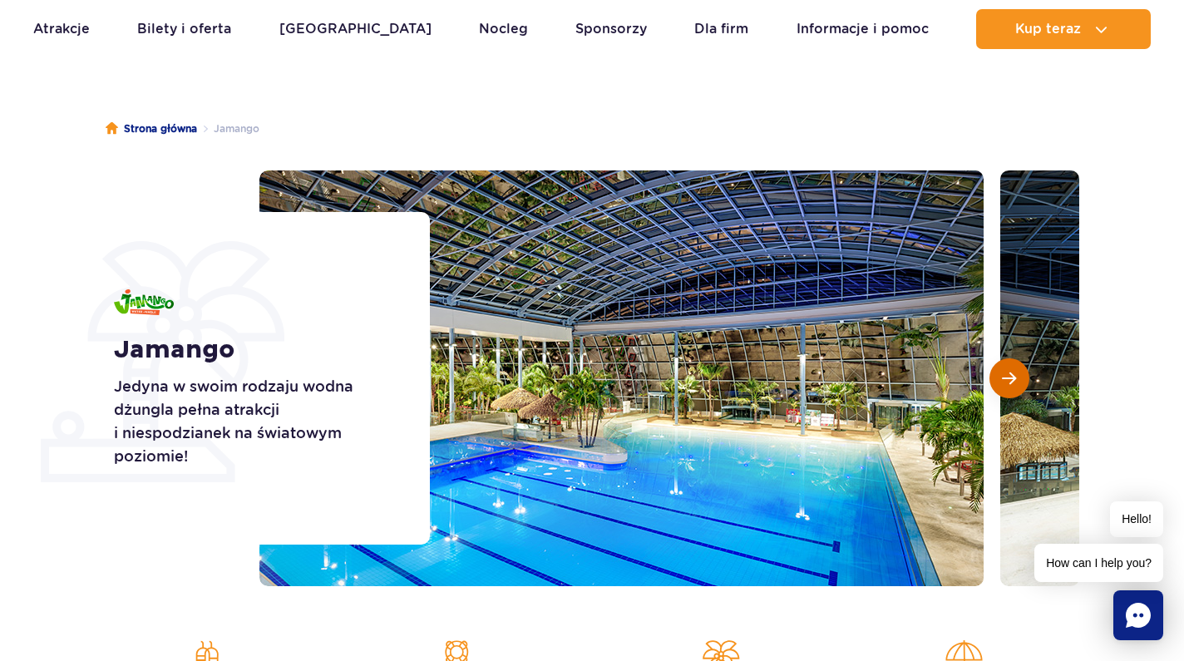
click at [1012, 381] on span "Następny slajd" at bounding box center [1009, 378] width 14 height 15
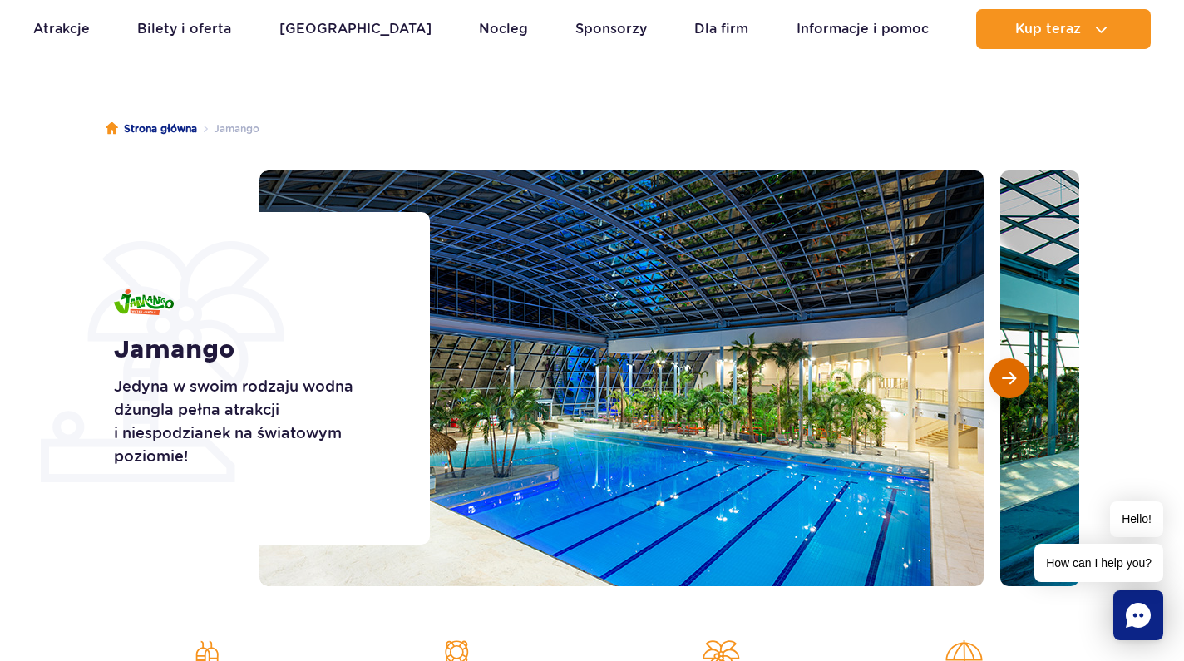
click at [1012, 381] on span "Następny slajd" at bounding box center [1009, 378] width 14 height 15
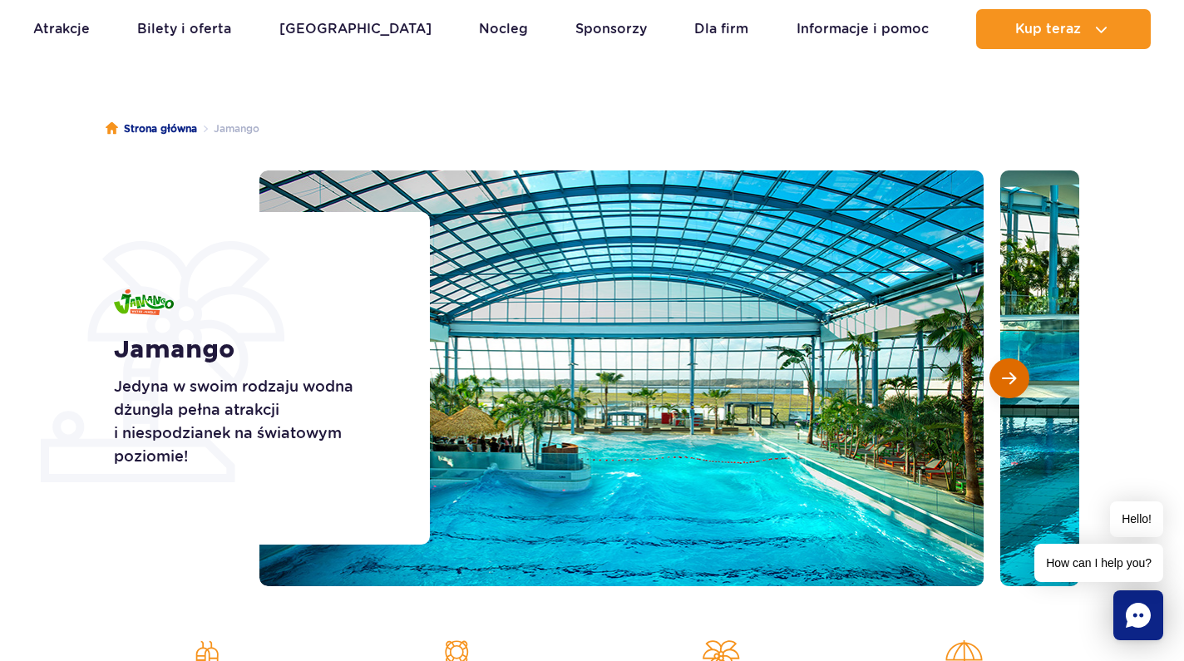
click at [1012, 381] on span "Następny slajd" at bounding box center [1009, 378] width 14 height 15
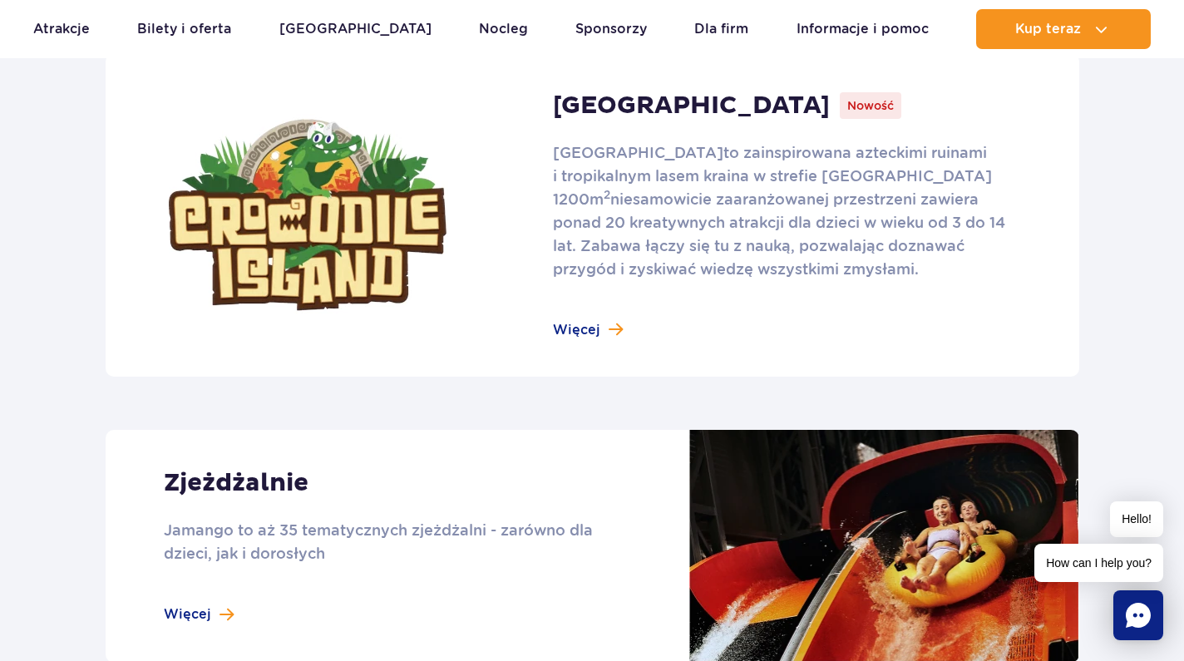
scroll to position [1471, 0]
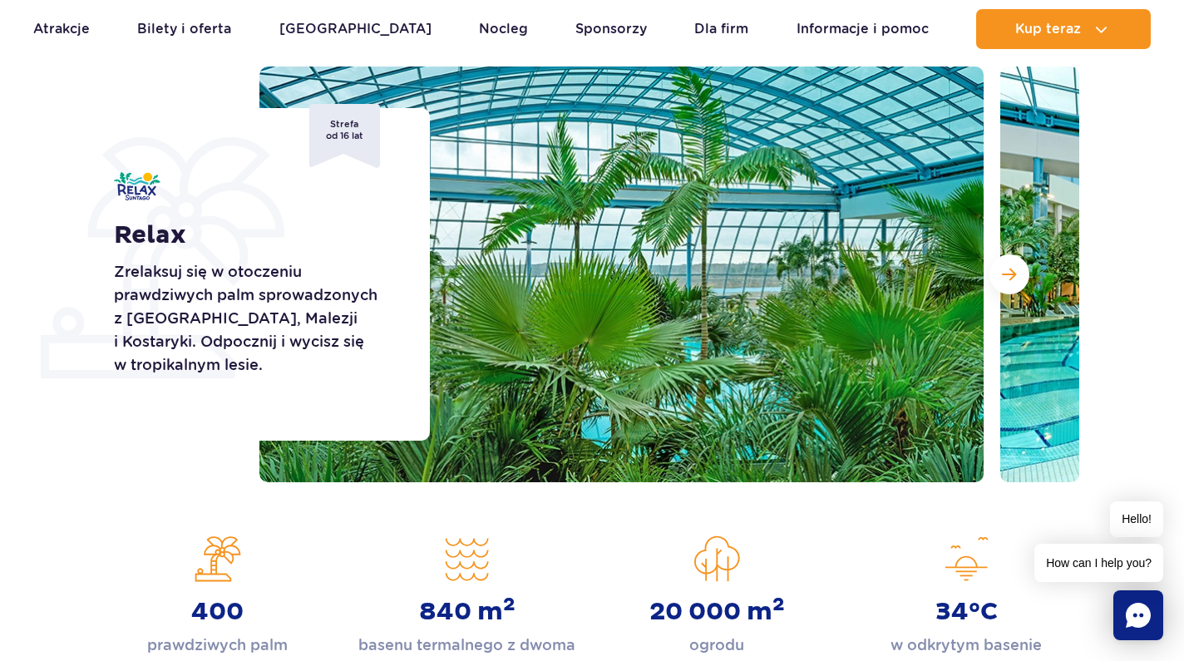
scroll to position [209, 0]
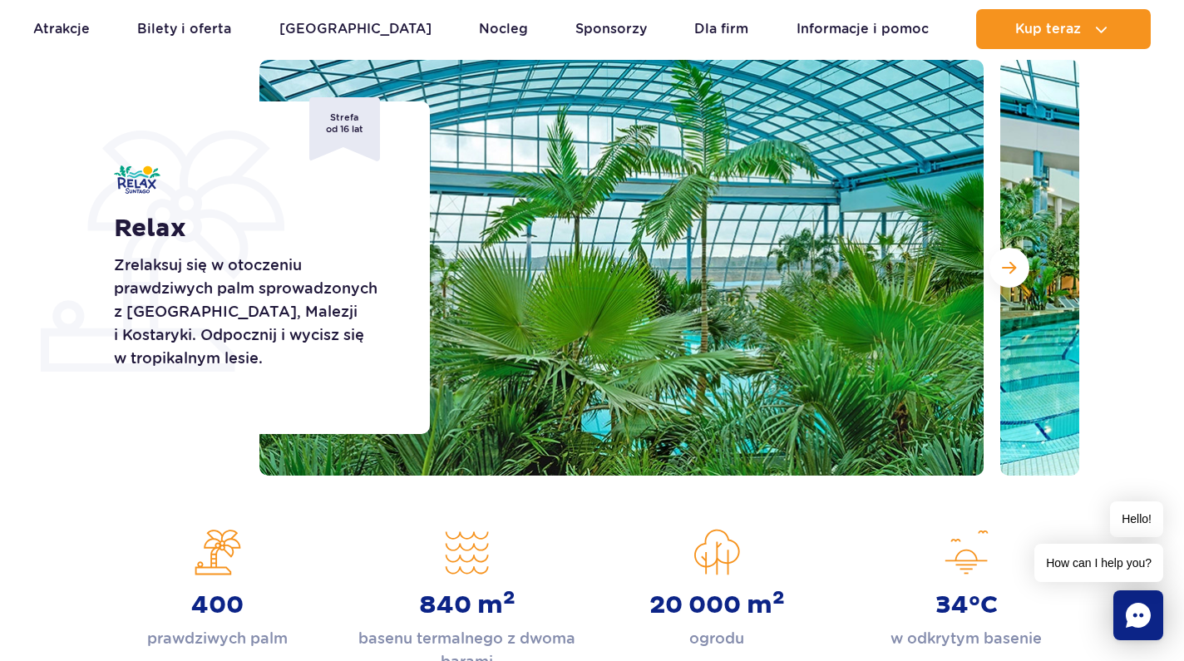
click at [1012, 261] on span "Następny slajd" at bounding box center [1009, 267] width 14 height 15
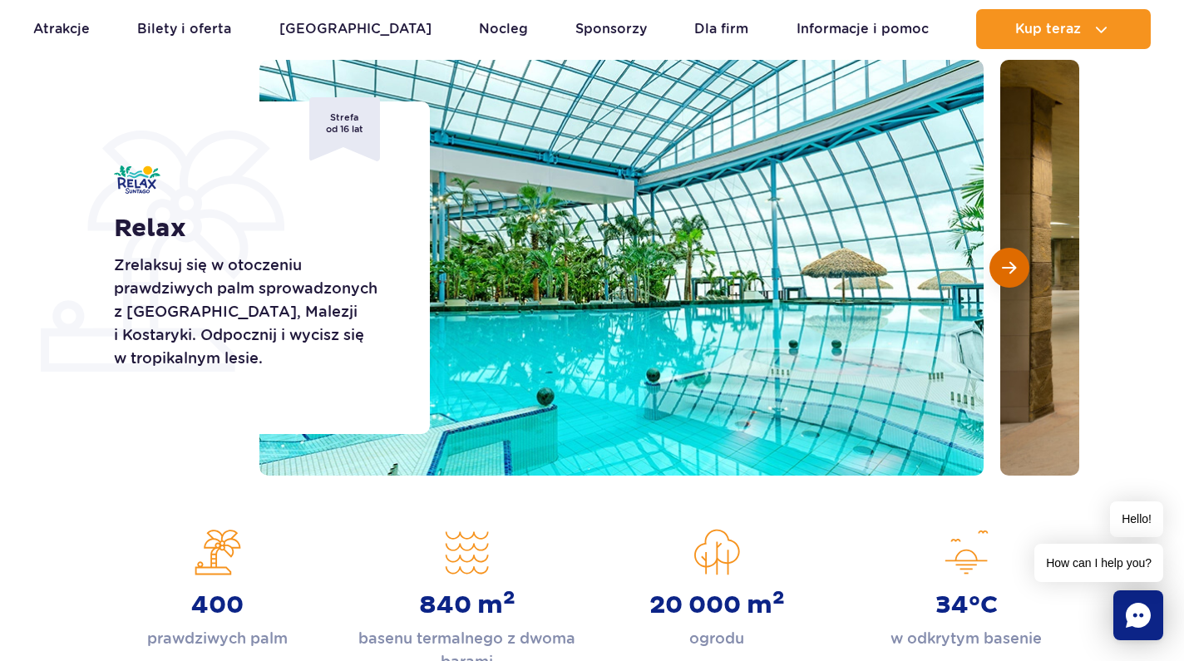
click at [1012, 261] on span "Następny slajd" at bounding box center [1009, 267] width 14 height 15
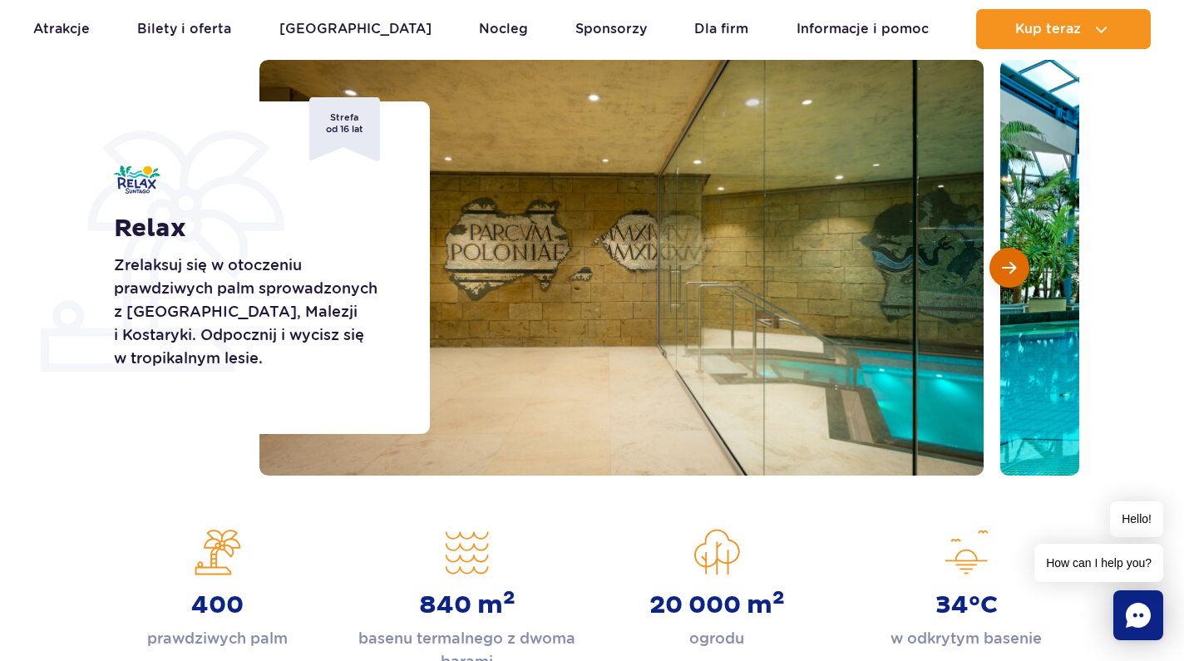
click at [1012, 261] on span "Następny slajd" at bounding box center [1009, 267] width 14 height 15
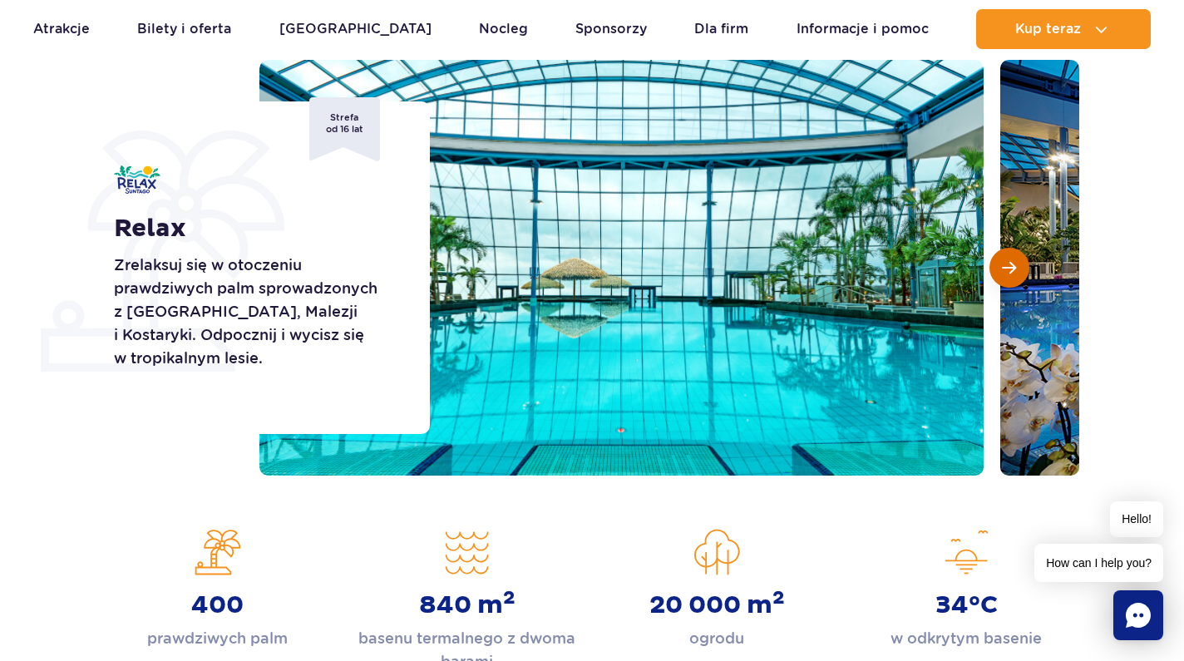
click at [1012, 261] on span "Następny slajd" at bounding box center [1009, 267] width 14 height 15
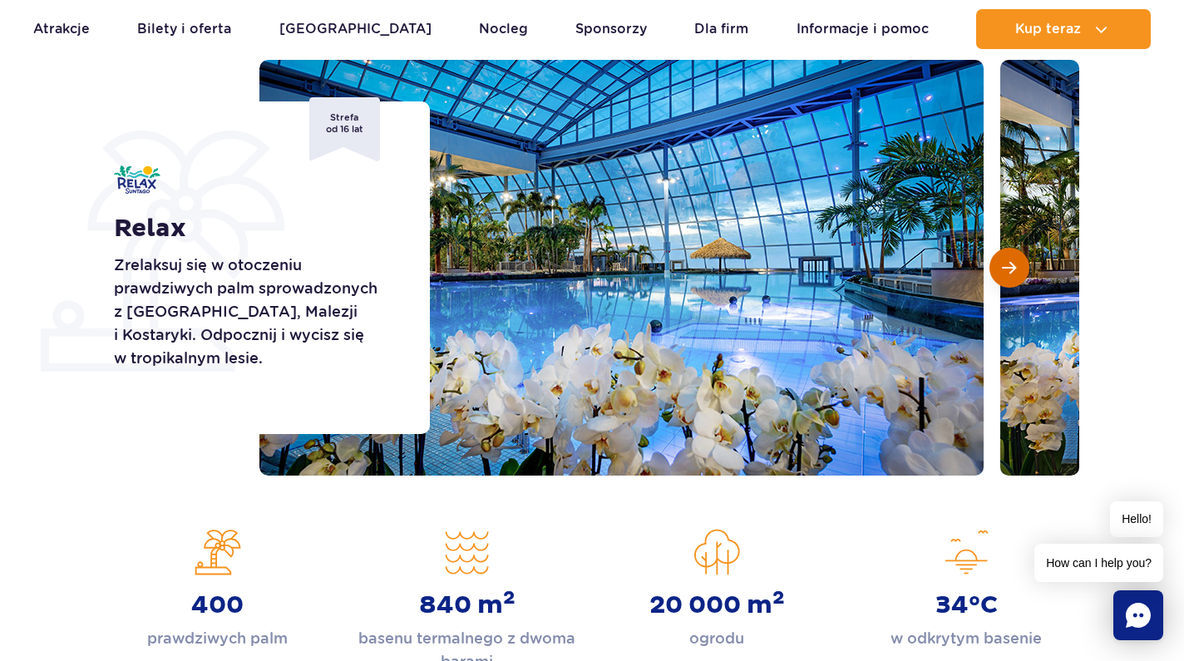
click at [1012, 261] on span "Następny slajd" at bounding box center [1009, 267] width 14 height 15
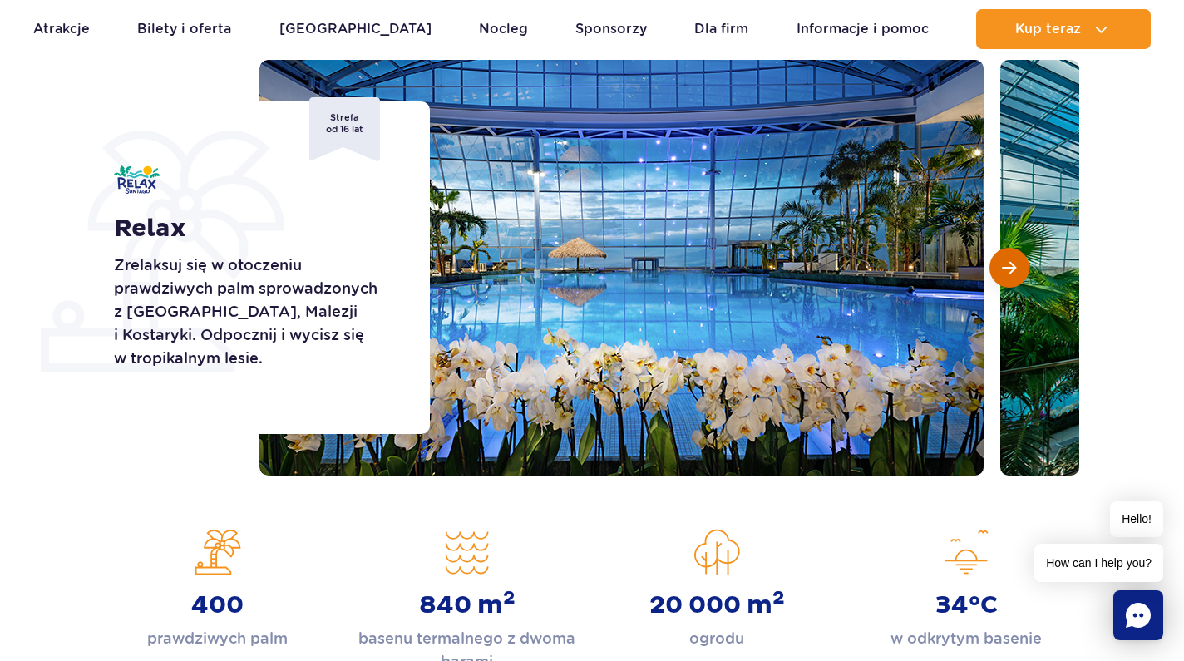
click at [1012, 261] on span "Następny slajd" at bounding box center [1009, 267] width 14 height 15
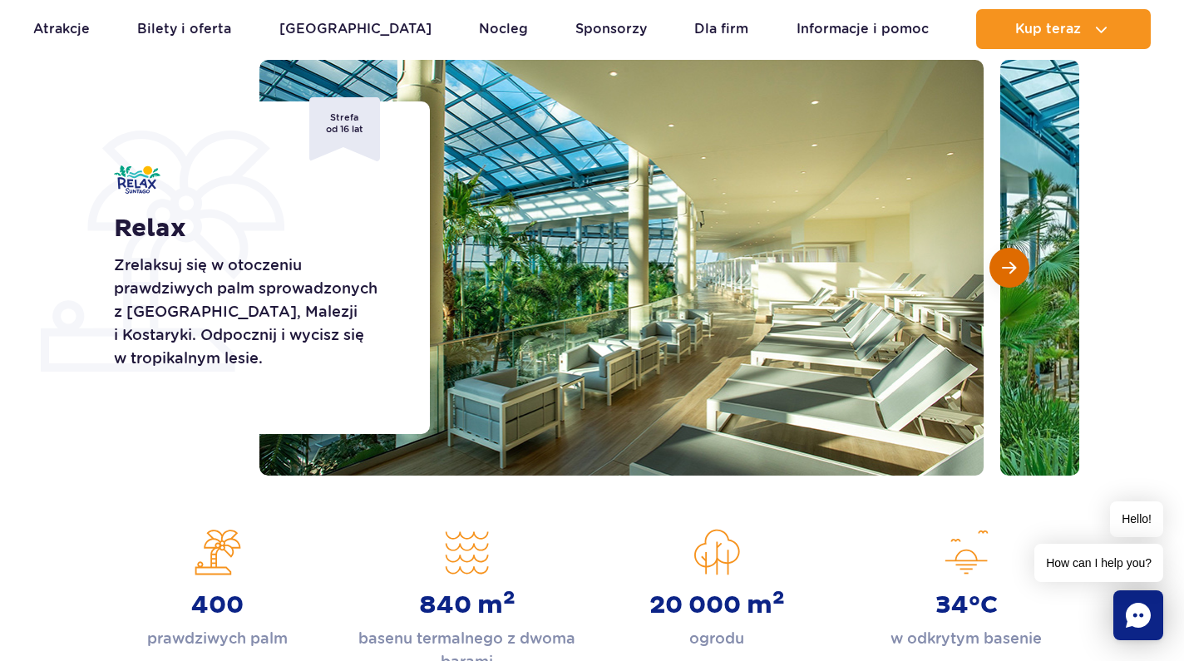
click at [1012, 261] on span "Następny slajd" at bounding box center [1009, 267] width 14 height 15
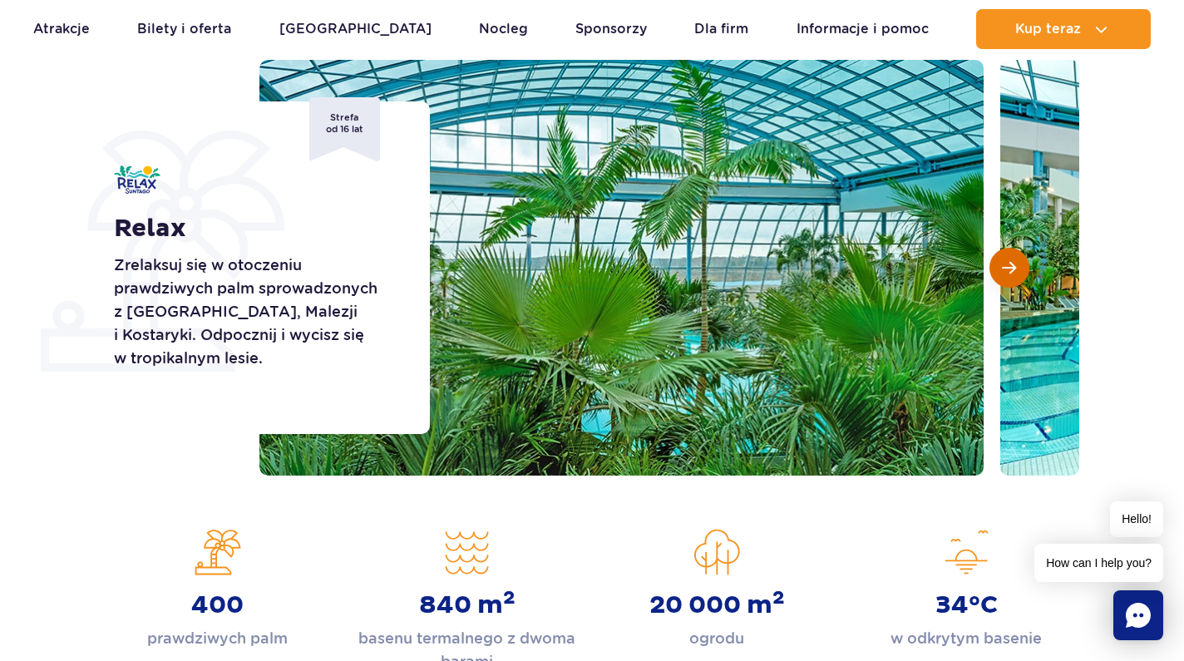
click at [1012, 261] on span "Następny slajd" at bounding box center [1009, 267] width 14 height 15
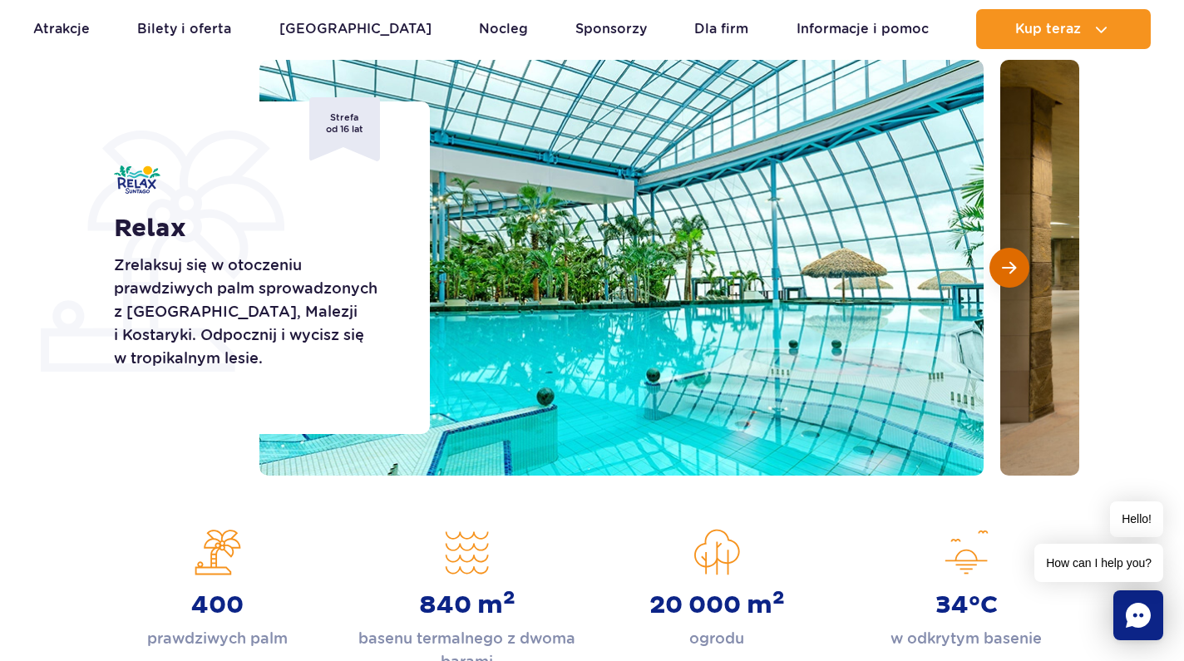
click at [1012, 261] on span "Następny slajd" at bounding box center [1009, 267] width 14 height 15
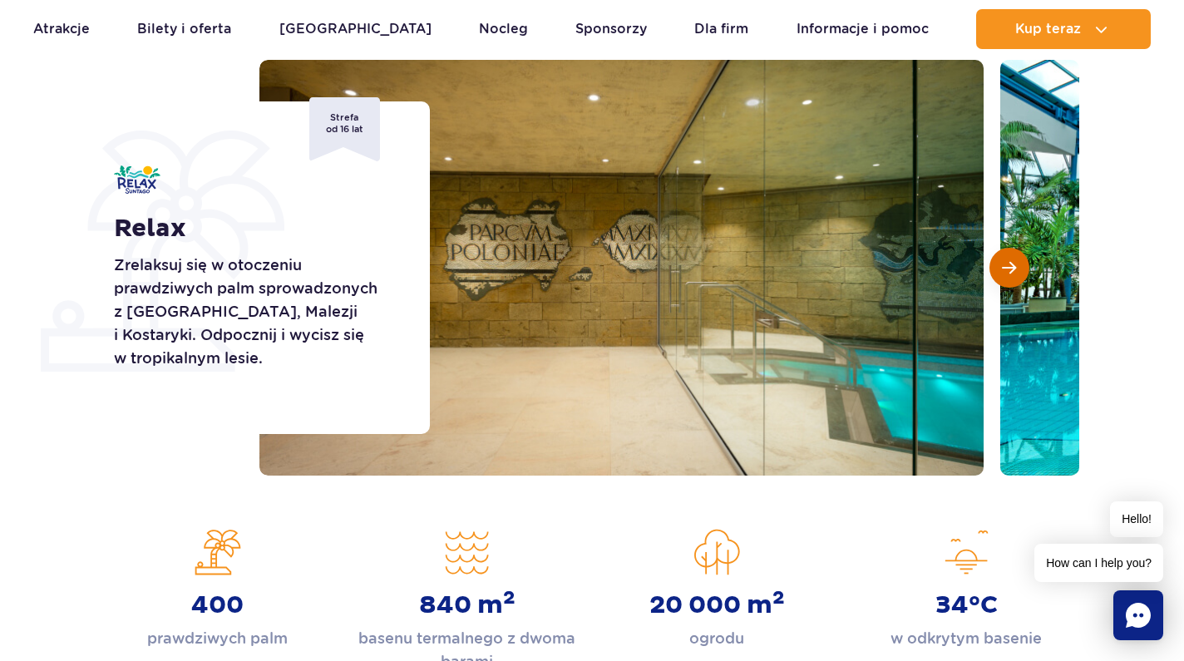
click at [1012, 261] on span "Następny slajd" at bounding box center [1009, 267] width 14 height 15
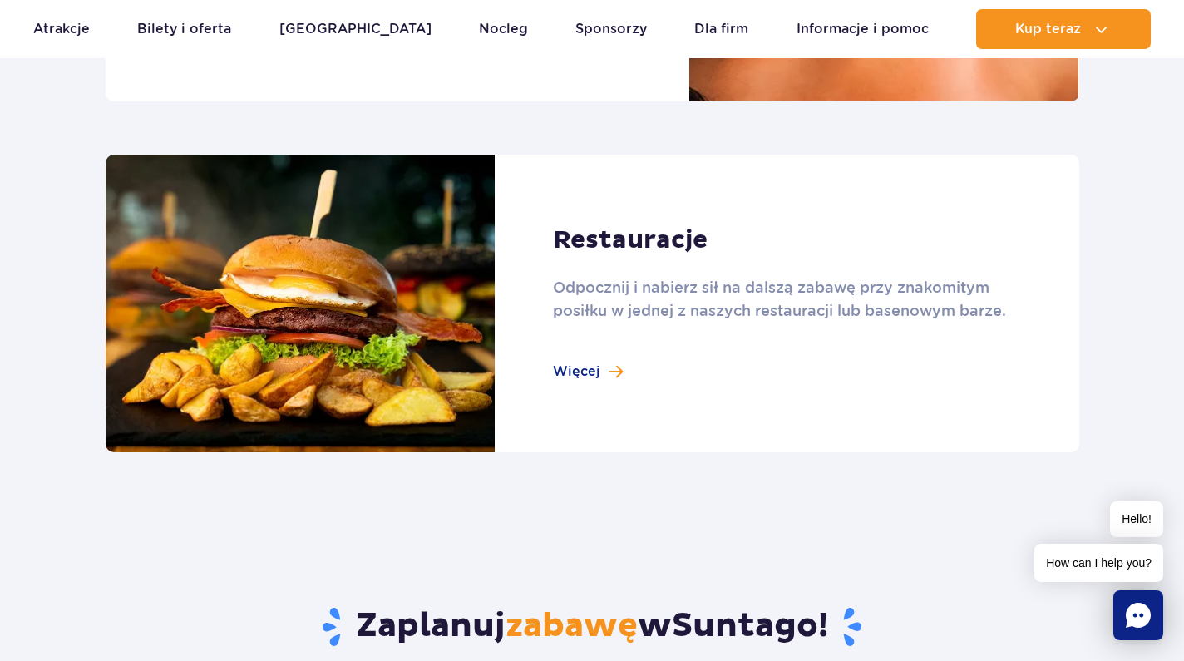
scroll to position [1858, 0]
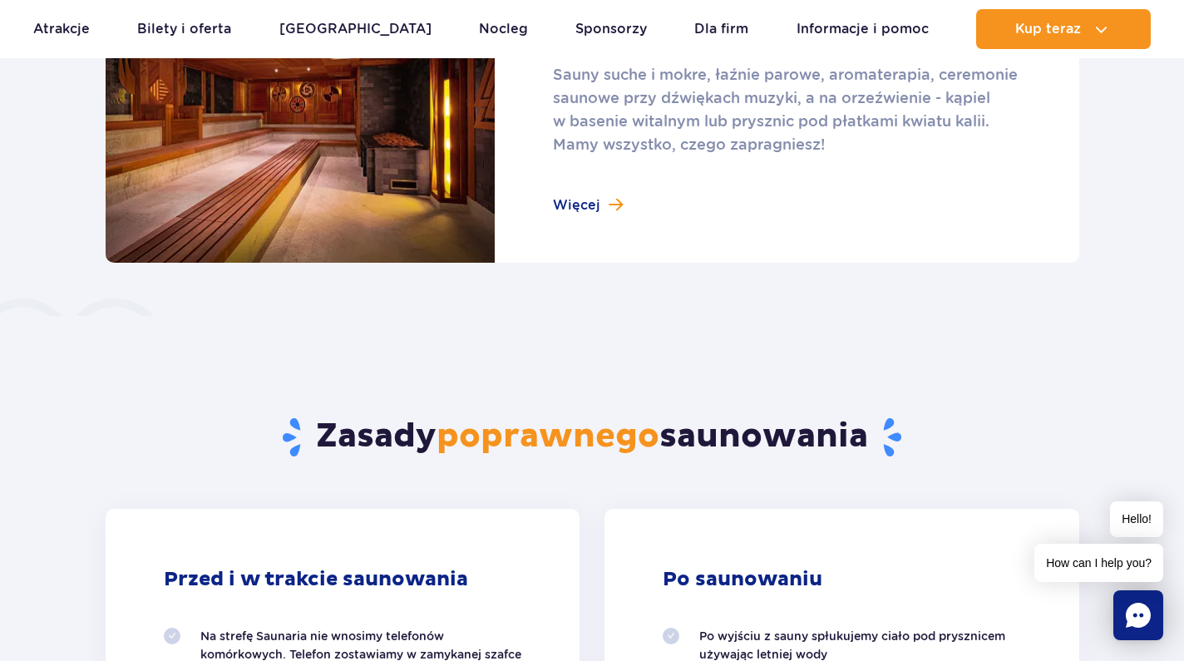
scroll to position [1140, 0]
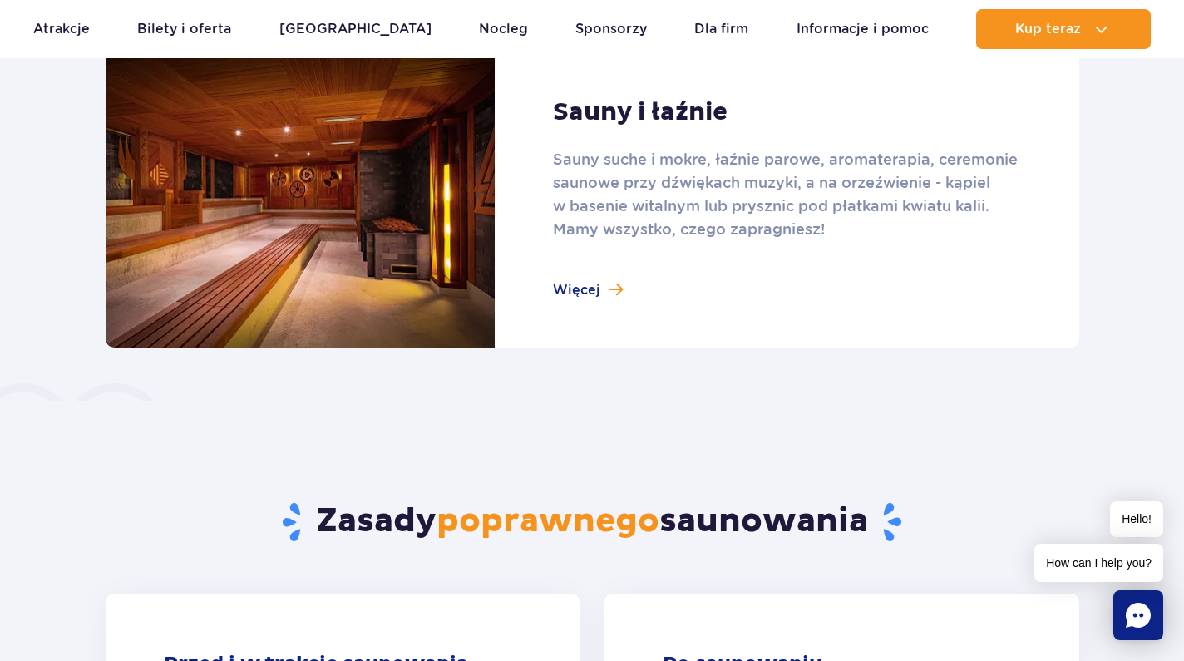
click at [553, 283] on link at bounding box center [592, 198] width 973 height 298
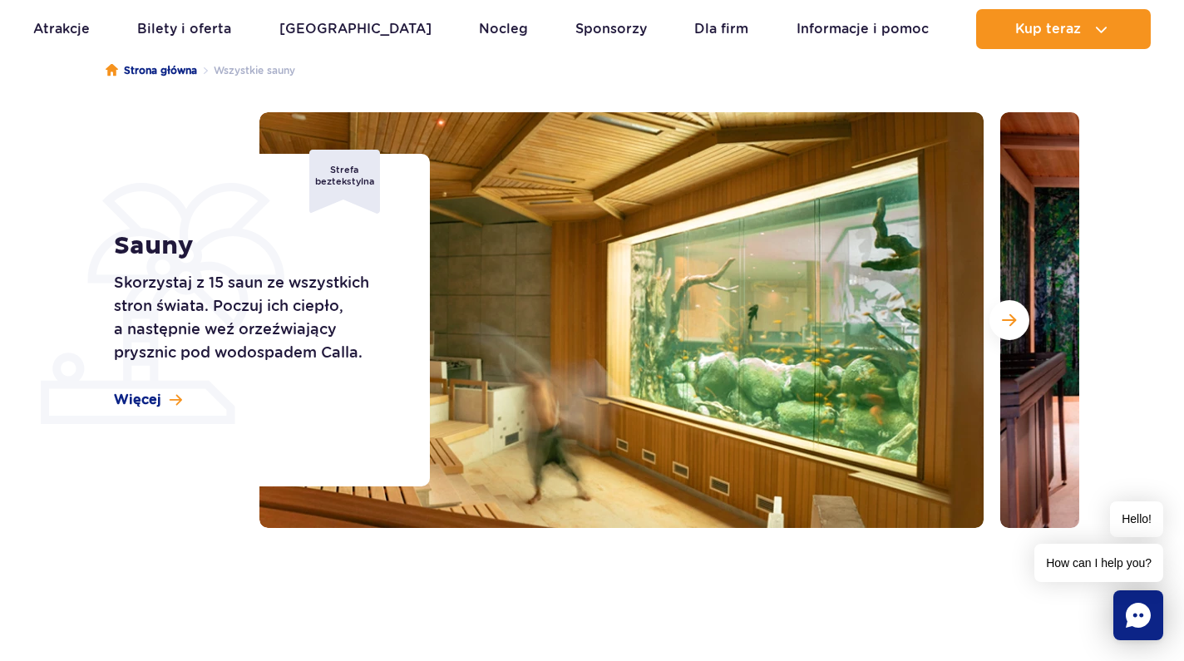
scroll to position [139, 0]
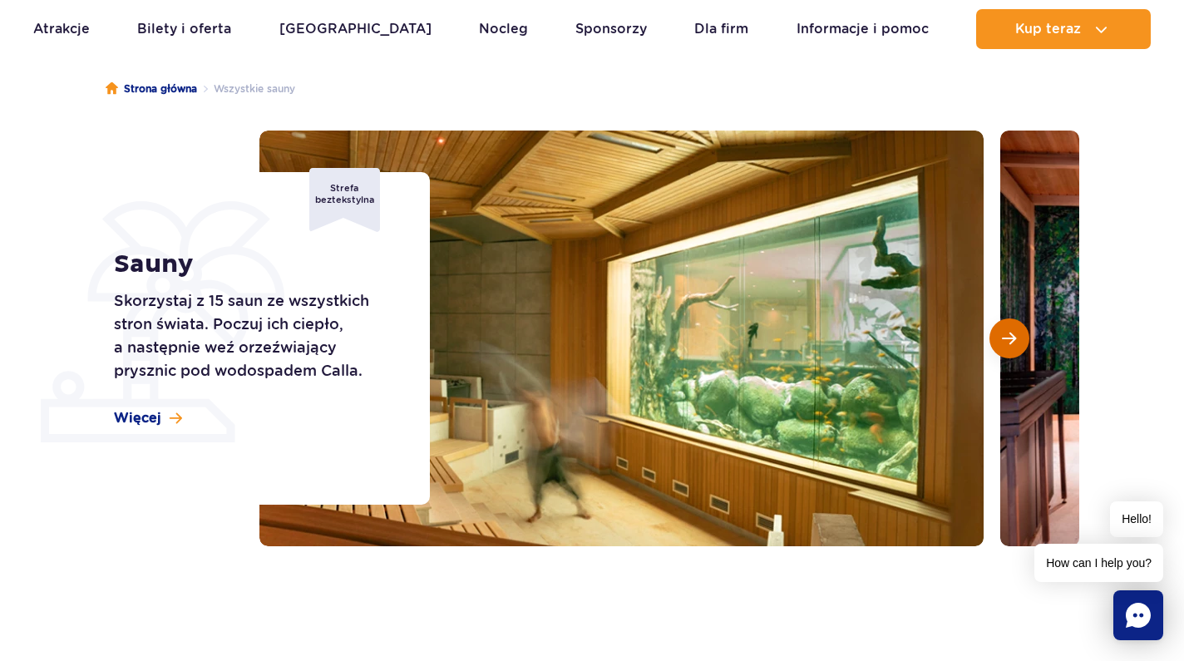
click at [1005, 337] on span "Następny slajd" at bounding box center [1009, 338] width 14 height 15
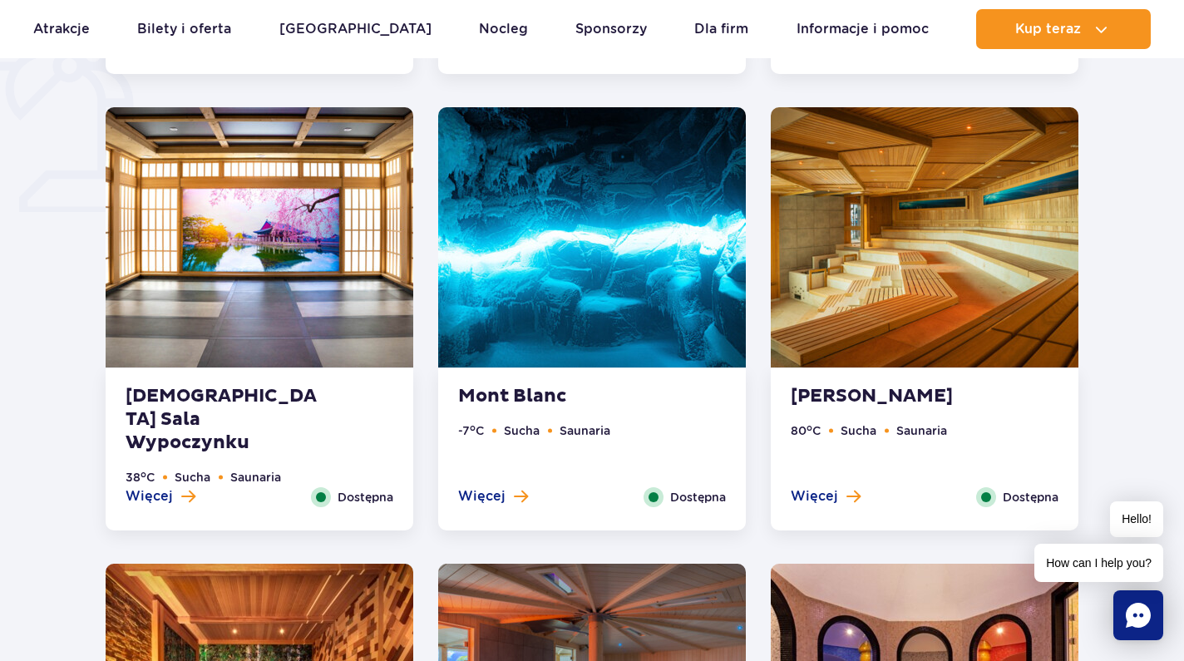
scroll to position [1357, 0]
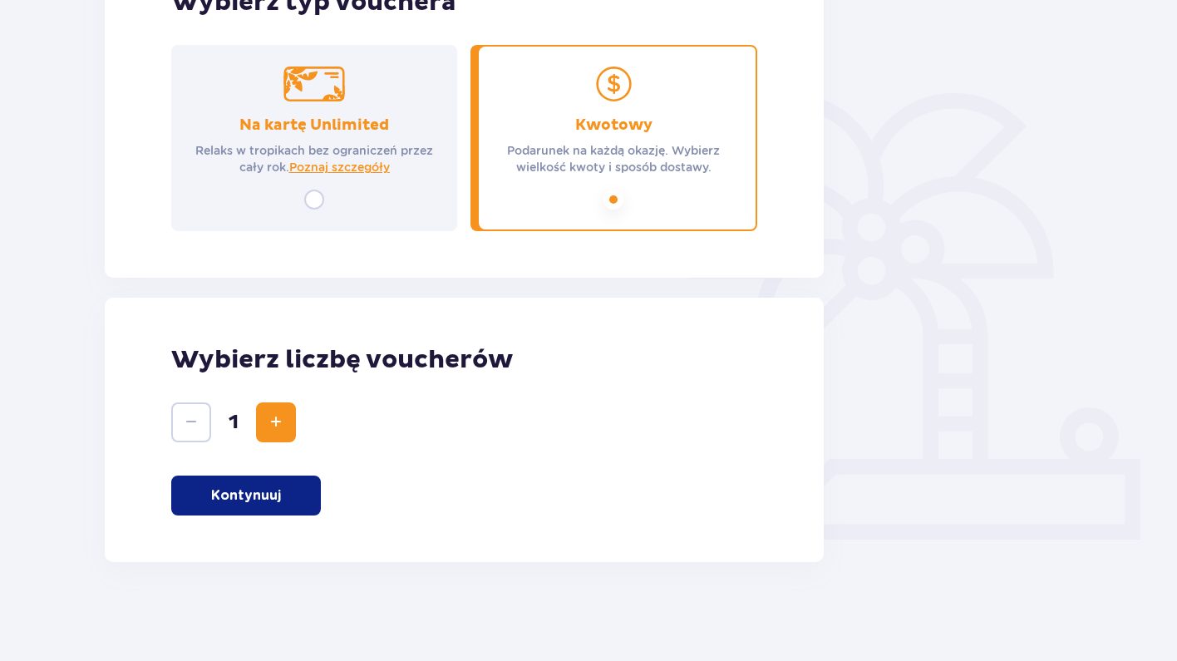
scroll to position [320, 0]
click at [263, 503] on p "Kontynuuj" at bounding box center [246, 494] width 70 height 18
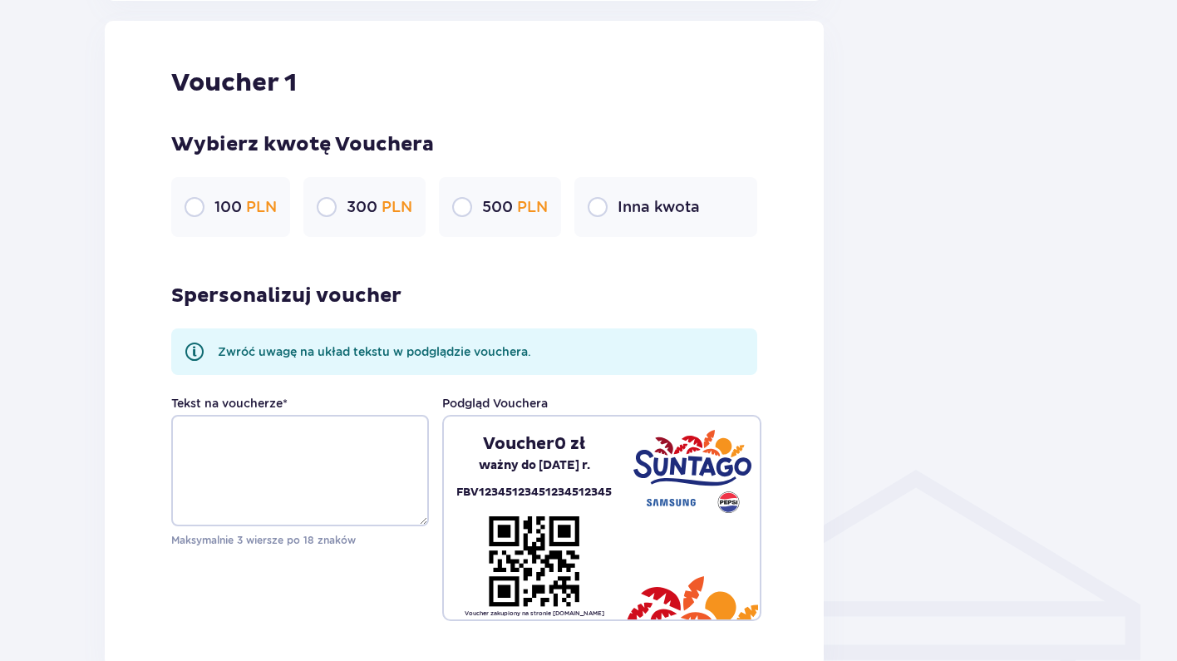
scroll to position [881, 0]
click at [678, 207] on p "Inna kwota" at bounding box center [659, 206] width 82 height 20
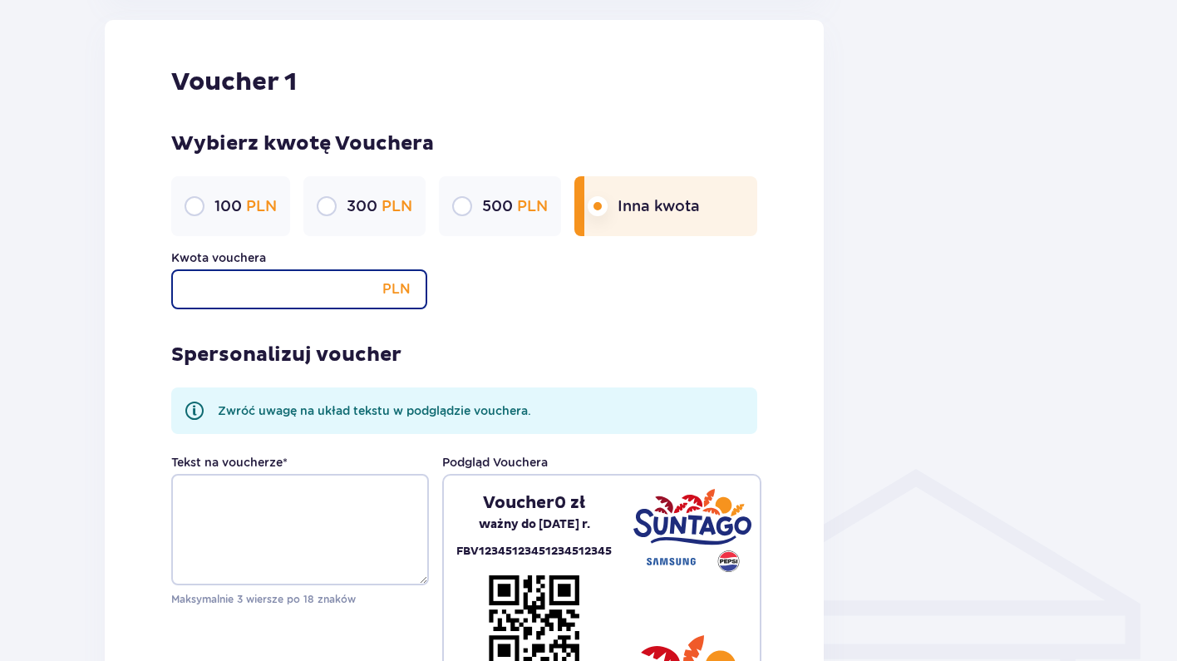
click at [323, 300] on input "Kwota vouchera" at bounding box center [299, 289] width 256 height 40
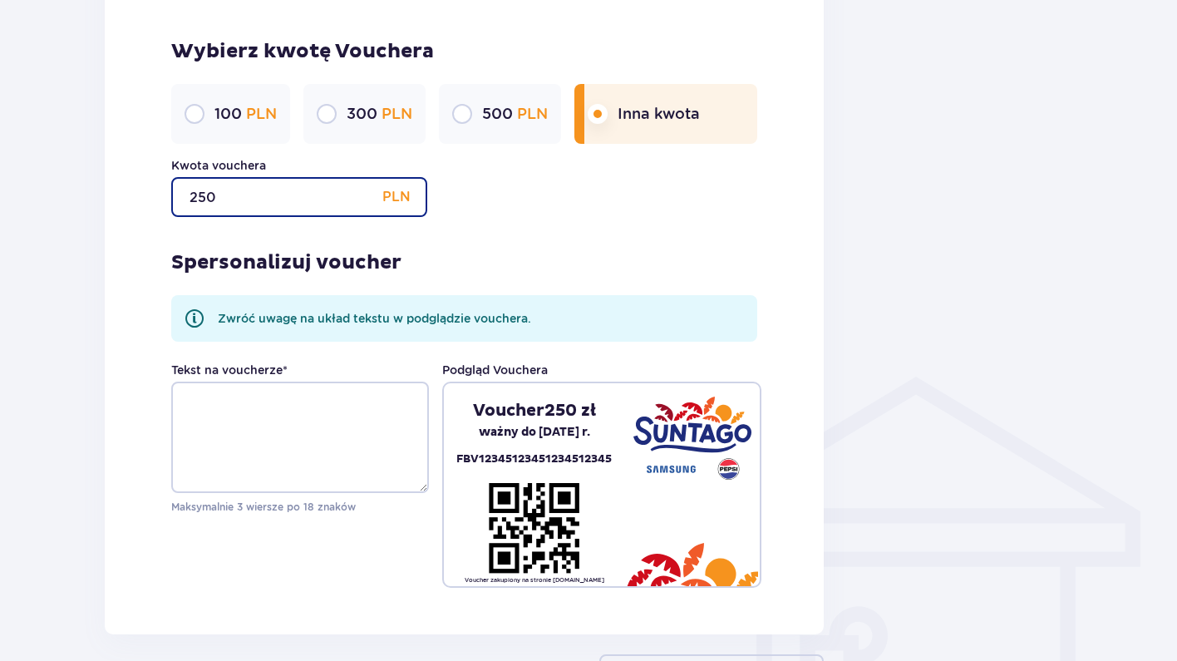
scroll to position [994, 0]
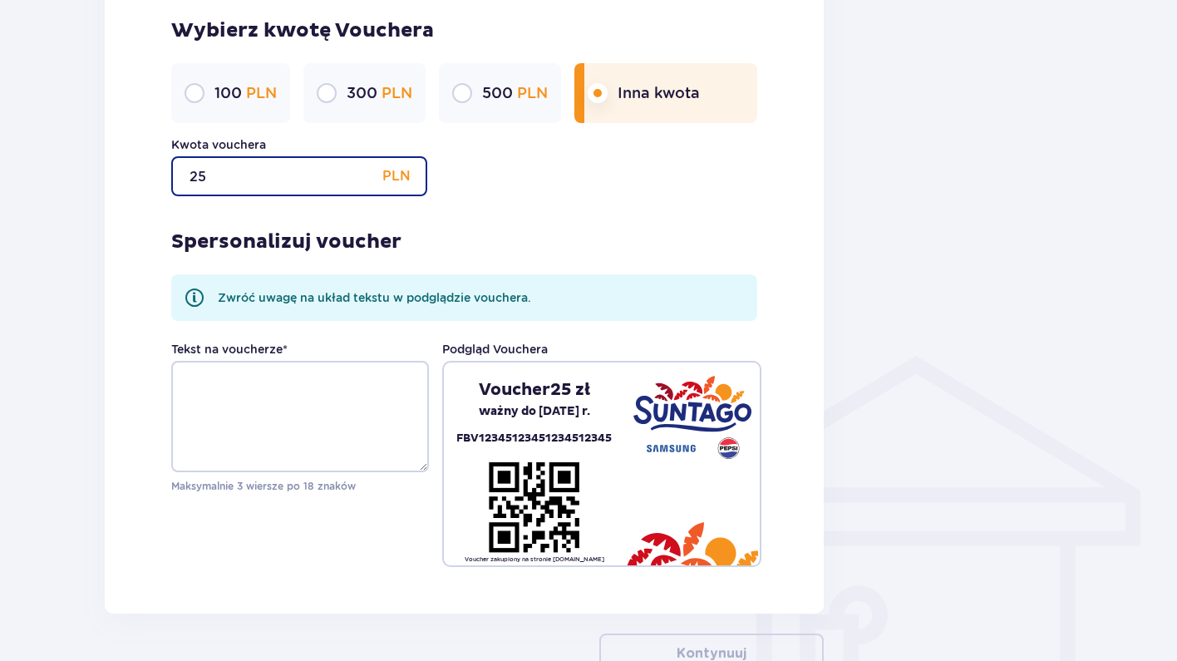
type input "2"
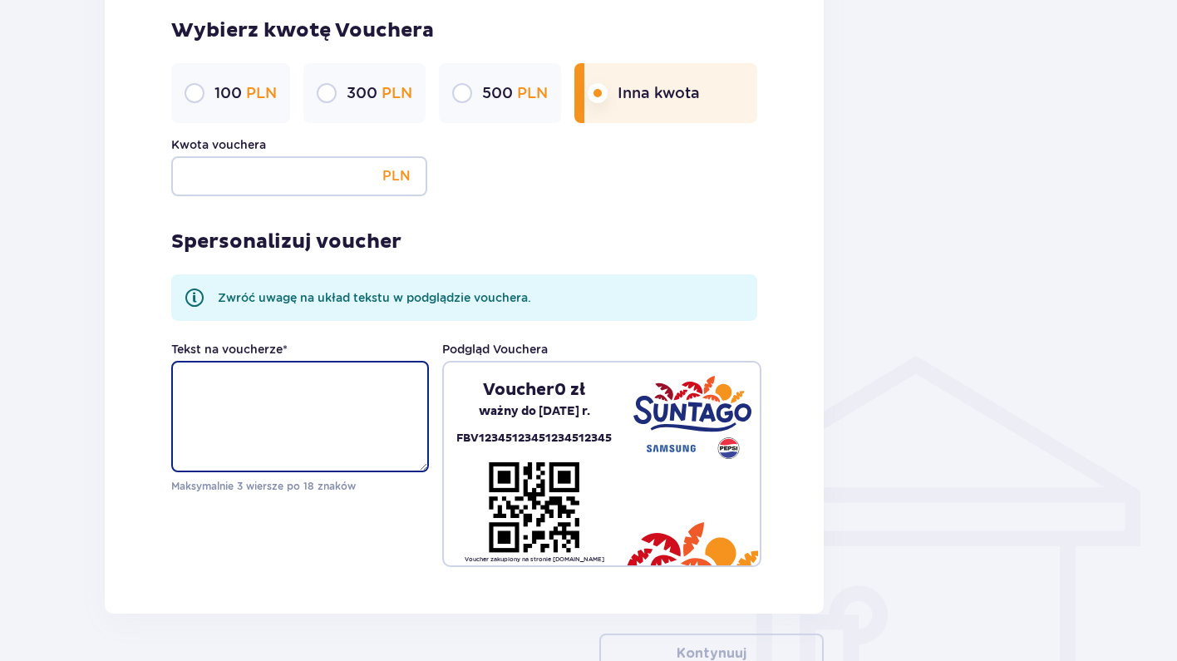
click at [272, 430] on textarea "Tekst na voucherze *" at bounding box center [300, 416] width 258 height 111
type textarea "h"
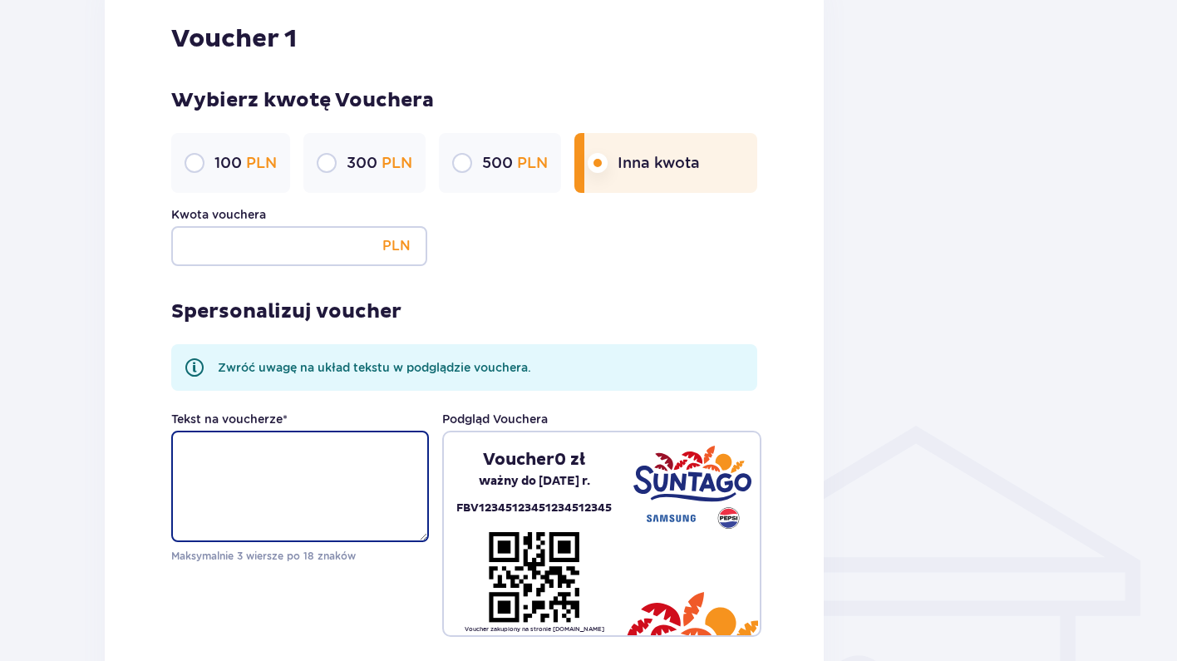
scroll to position [909, 0]
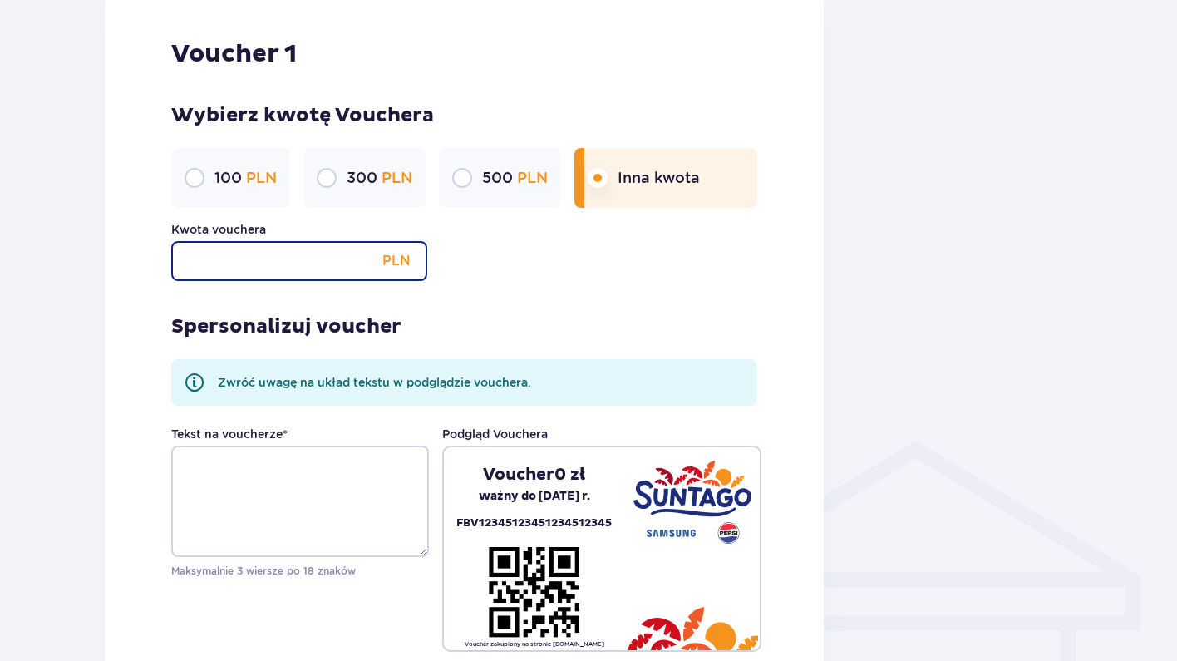
click at [311, 266] on input "Kwota vouchera" at bounding box center [299, 261] width 256 height 40
click at [258, 323] on p "Spersonalizuj voucher" at bounding box center [286, 326] width 230 height 25
click at [201, 246] on input "Kwota vouchera" at bounding box center [299, 261] width 256 height 40
click at [163, 299] on div "Voucher 1 Wybierz kwotę Vouchera 100 PLN 300 PLN 500 PLN Inna kwota Kwota vouch…" at bounding box center [464, 345] width 719 height 707
click at [180, 259] on input "Kwota vouchera" at bounding box center [299, 261] width 256 height 40
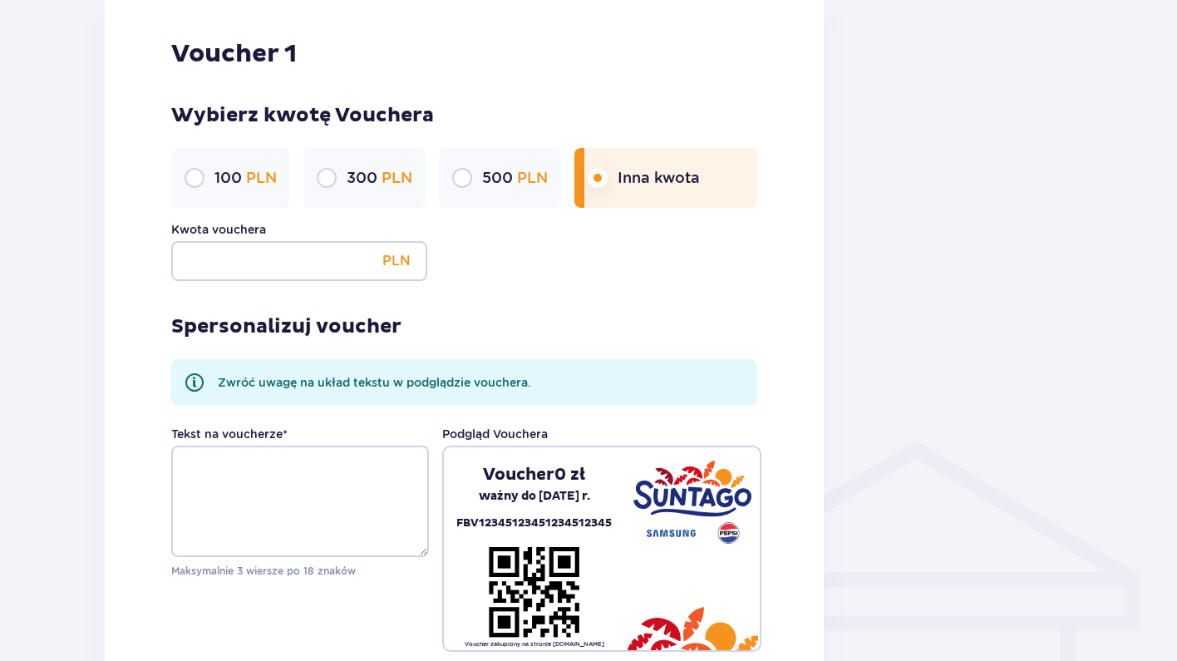
click at [154, 283] on div "Voucher 1 Wybierz kwotę Vouchera 100 PLN 300 PLN 500 PLN Inna kwota Kwota vouch…" at bounding box center [464, 345] width 719 height 707
click at [228, 254] on input "Kwota vouchera" at bounding box center [299, 261] width 256 height 40
click at [208, 295] on div "Spersonalizuj voucher Zwróć uwagę na układ tekstu w podglądzie vouchera. Tekst …" at bounding box center [464, 466] width 586 height 371
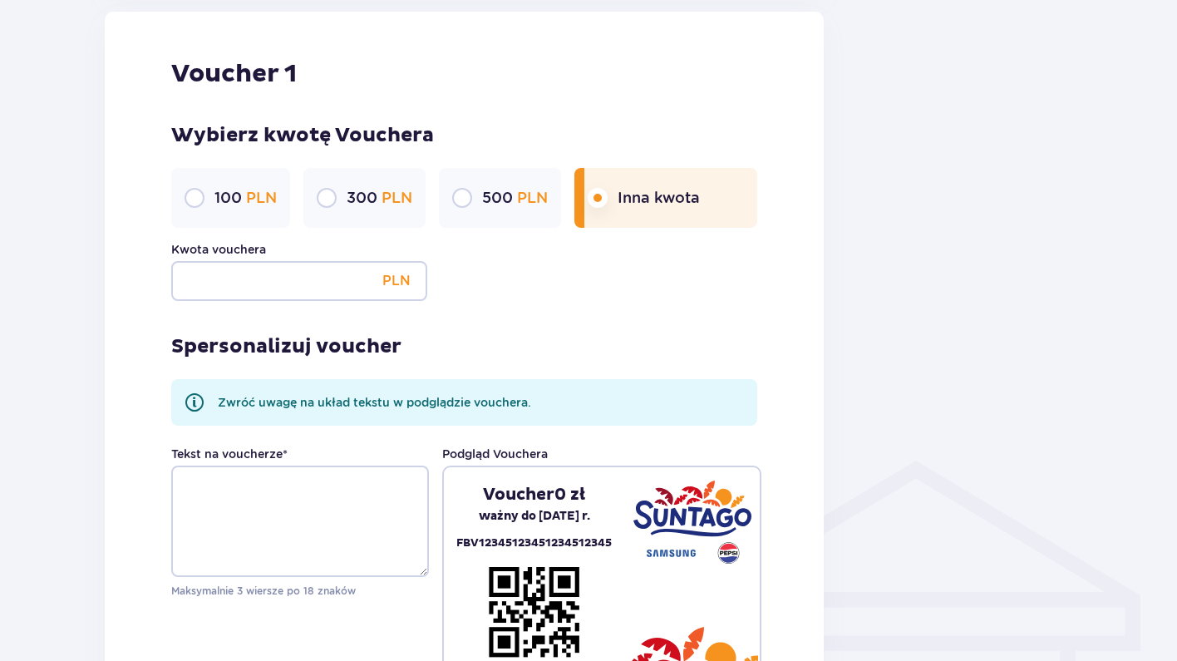
scroll to position [855, 0]
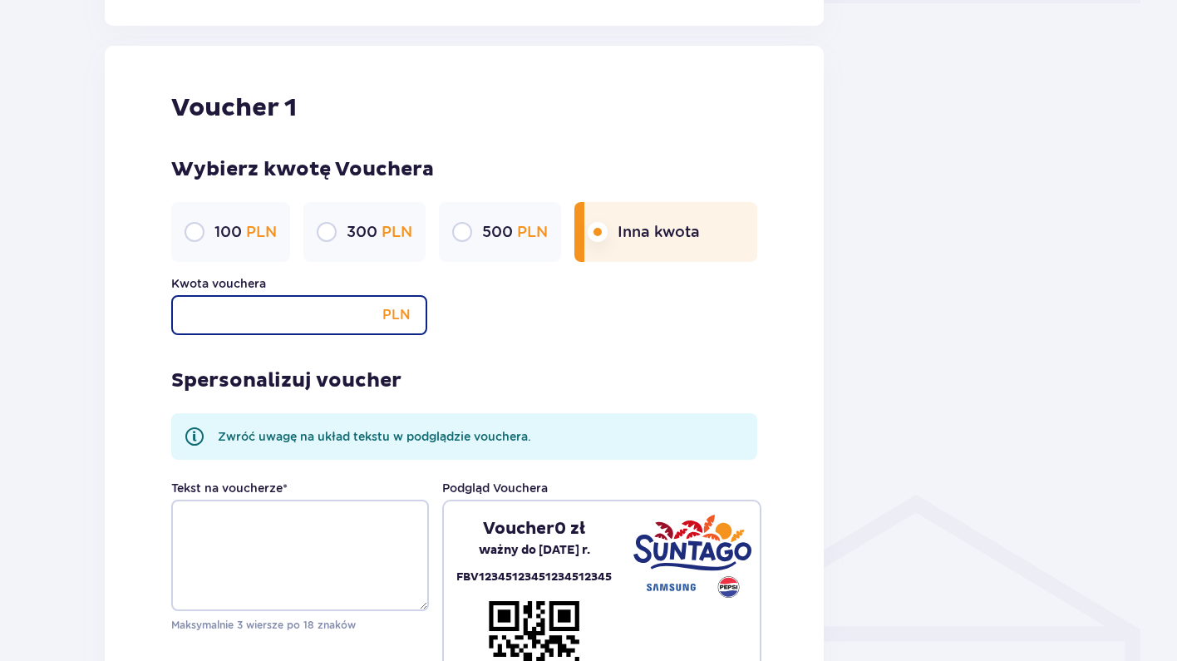
click at [251, 315] on input "Kwota vouchera" at bounding box center [299, 315] width 256 height 40
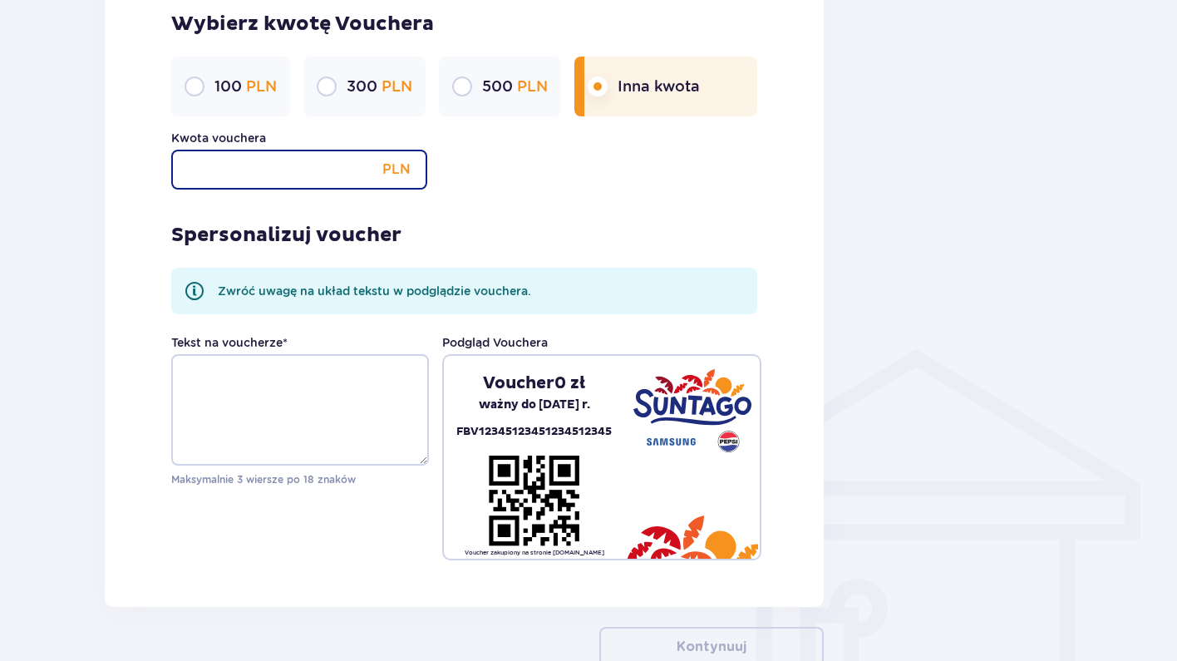
scroll to position [1023, 0]
